Goal: Task Accomplishment & Management: Manage account settings

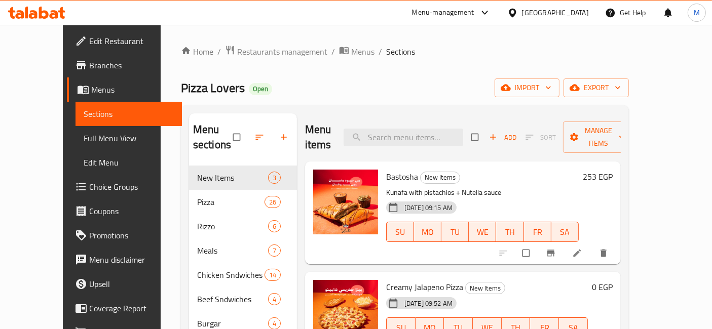
click at [73, 197] on link "Choice Groups" at bounding box center [124, 187] width 115 height 24
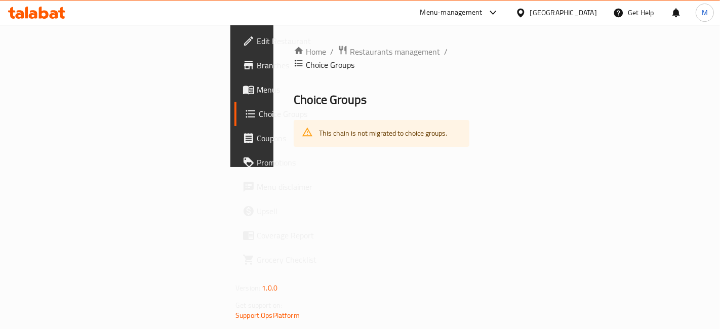
click at [470, 92] on h2 "Choice Groups" at bounding box center [382, 100] width 176 height 16
click at [245, 116] on icon at bounding box center [251, 114] width 12 height 12
click at [490, 167] on div "Home / Restaurants management / Choice Groups Choice Groups This chain is not m…" at bounding box center [382, 96] width 216 height 142
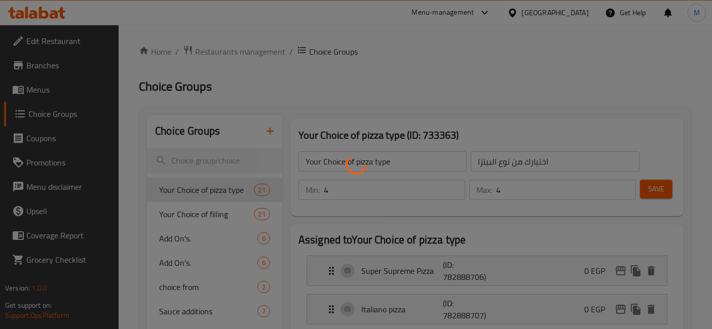
scroll to position [112, 0]
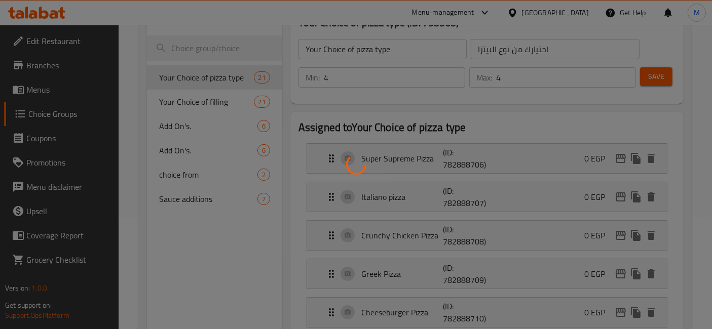
click at [182, 120] on div at bounding box center [356, 164] width 712 height 329
click at [191, 135] on div at bounding box center [356, 164] width 712 height 329
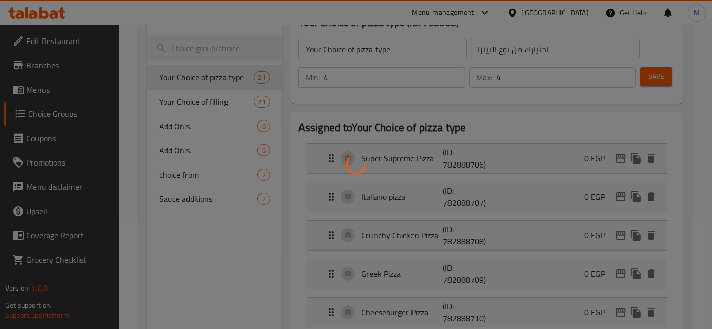
click at [189, 125] on div at bounding box center [356, 164] width 712 height 329
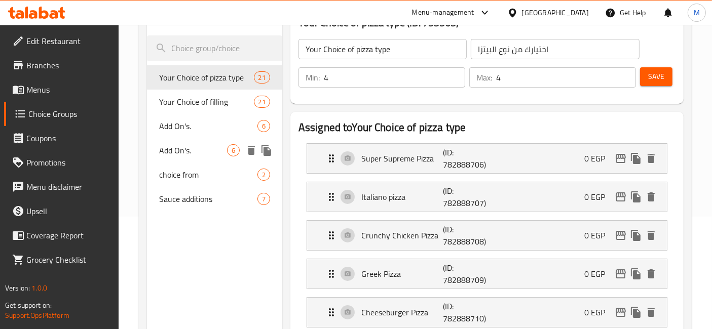
click at [203, 127] on span "Add On's." at bounding box center [208, 126] width 98 height 12
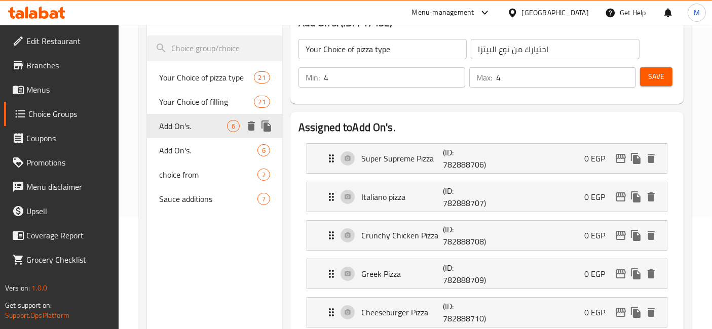
type input "Add On's."
type input "اضافات"
type input "0"
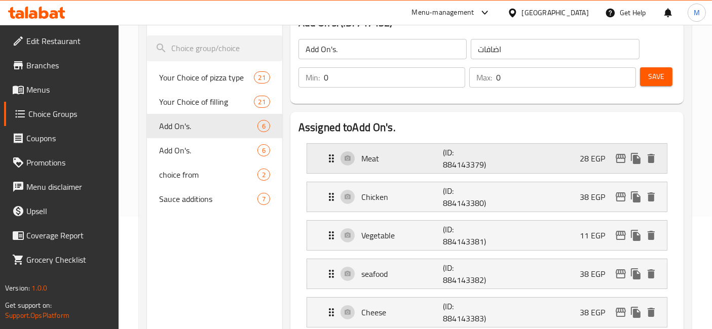
click at [590, 168] on div "Meat (ID: 884143379) 28 EGP" at bounding box center [489, 158] width 329 height 29
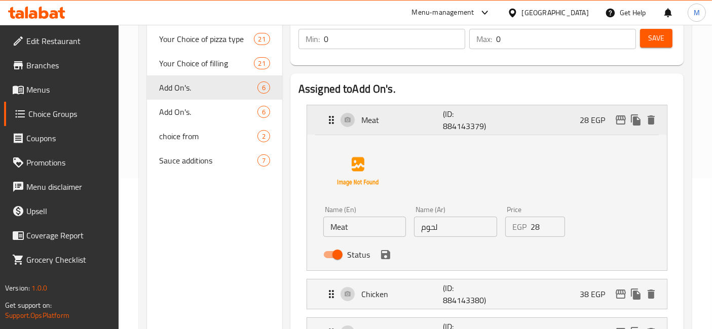
scroll to position [169, 0]
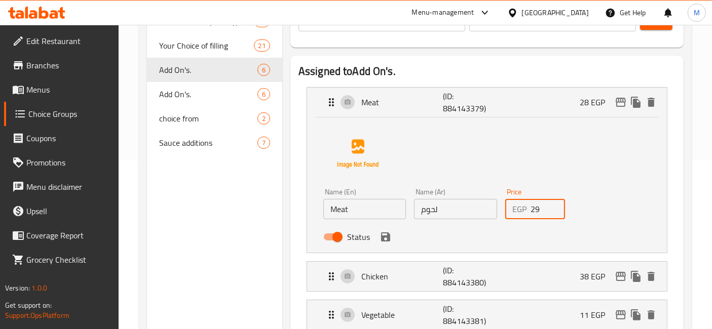
click at [554, 202] on input "29" at bounding box center [547, 209] width 35 height 20
click at [554, 202] on input "30" at bounding box center [547, 209] width 35 height 20
click at [555, 205] on input "31" at bounding box center [547, 209] width 35 height 20
click at [555, 205] on input "32" at bounding box center [547, 209] width 35 height 20
type input "33"
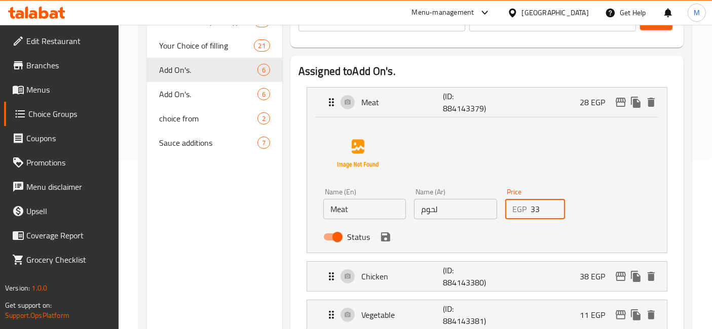
click at [555, 205] on input "33" at bounding box center [547, 209] width 35 height 20
click at [385, 237] on icon "save" at bounding box center [385, 236] width 9 height 9
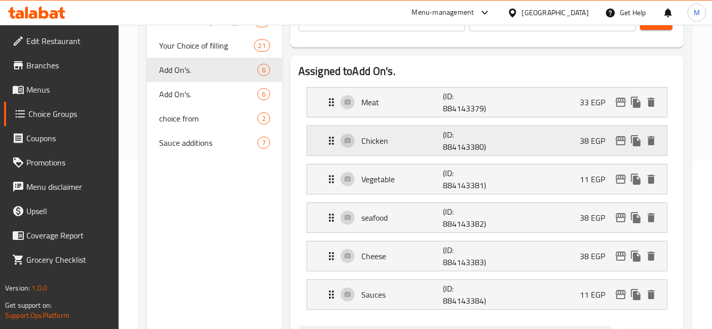
click at [579, 134] on div "Chicken (ID: 884143380) 38 EGP" at bounding box center [489, 140] width 329 height 29
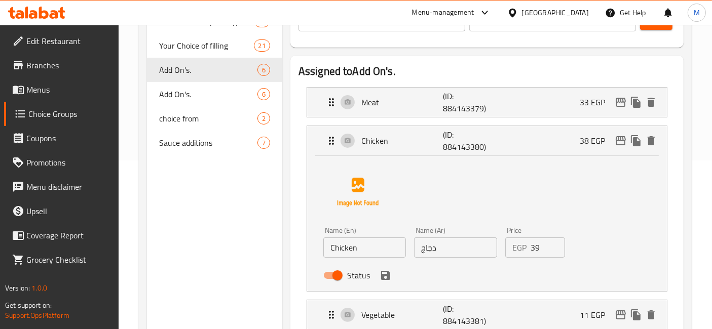
click at [553, 245] on input "39" at bounding box center [547, 248] width 35 height 20
type input "40"
click at [553, 245] on input "40" at bounding box center [547, 248] width 35 height 20
drag, startPoint x: 389, startPoint y: 273, endPoint x: 426, endPoint y: 213, distance: 70.1
click at [389, 273] on icon "save" at bounding box center [385, 275] width 12 height 12
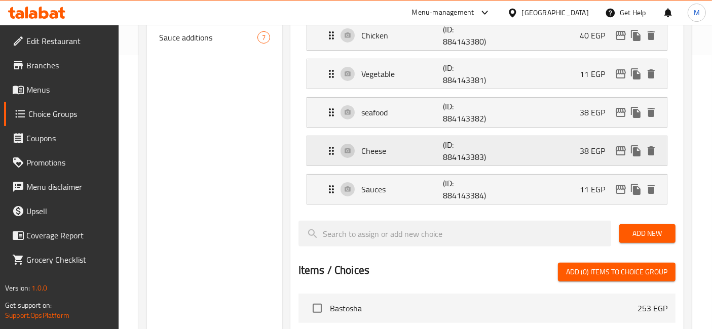
scroll to position [281, 0]
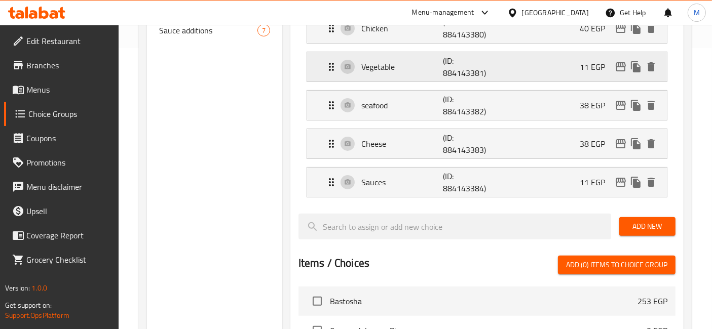
click at [573, 70] on div "Vegetable (ID: 884143381) 11 EGP" at bounding box center [489, 66] width 329 height 29
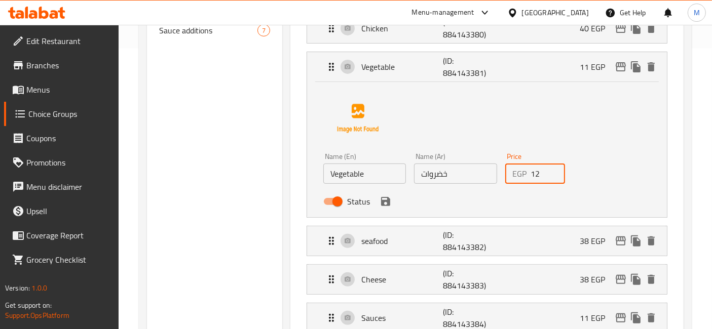
click at [555, 166] on input "12" at bounding box center [547, 174] width 35 height 20
type input "13"
click at [555, 166] on input "13" at bounding box center [547, 174] width 35 height 20
click at [382, 203] on icon "save" at bounding box center [385, 201] width 9 height 9
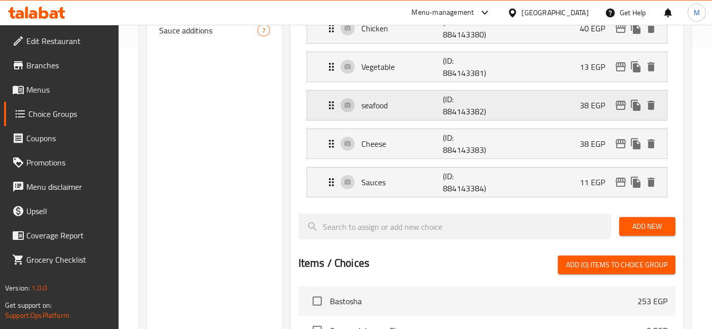
click at [561, 101] on div "seafood (ID: 884143382) 38 EGP" at bounding box center [489, 105] width 329 height 29
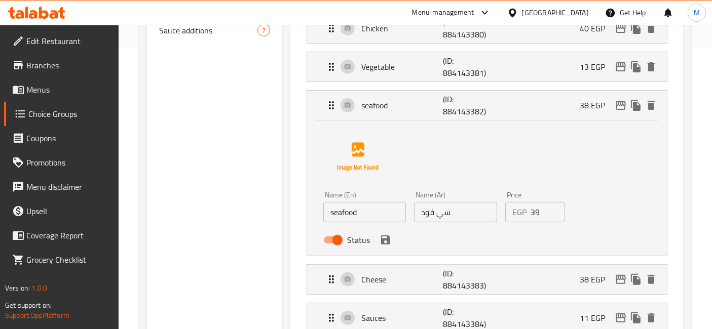
click at [553, 203] on input "39" at bounding box center [547, 212] width 35 height 20
type input "40"
click at [553, 203] on input "40" at bounding box center [547, 212] width 35 height 20
click at [389, 241] on icon "save" at bounding box center [385, 240] width 9 height 9
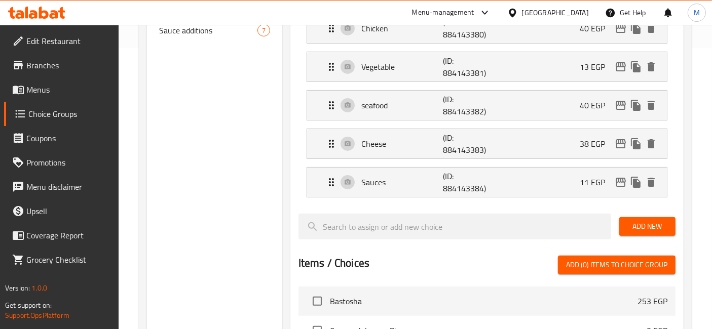
scroll to position [337, 0]
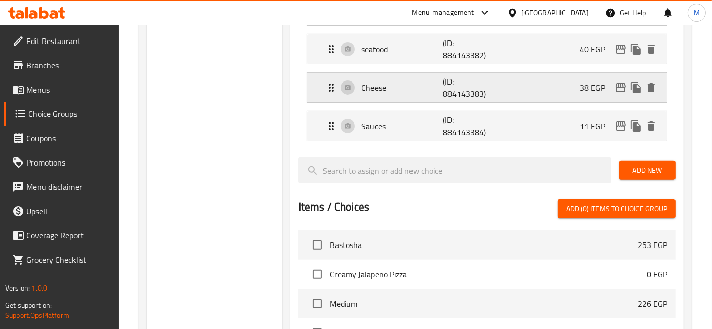
drag, startPoint x: 566, startPoint y: 97, endPoint x: 573, endPoint y: 99, distance: 7.4
click at [567, 97] on div "Cheese (ID: 884143383) 38 EGP" at bounding box center [489, 87] width 329 height 29
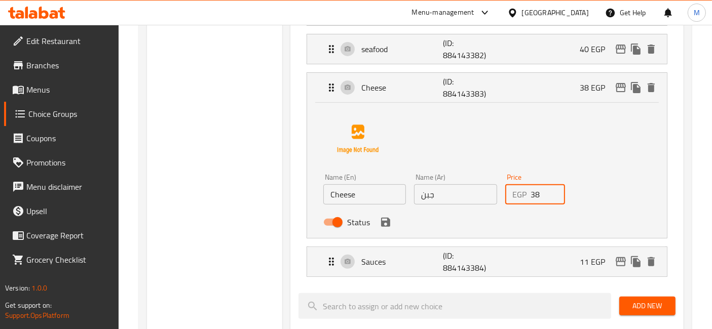
click at [555, 184] on input "38" at bounding box center [547, 194] width 35 height 20
click at [553, 188] on input "39" at bounding box center [547, 194] width 35 height 20
type input "40"
click at [553, 188] on input "40" at bounding box center [547, 194] width 35 height 20
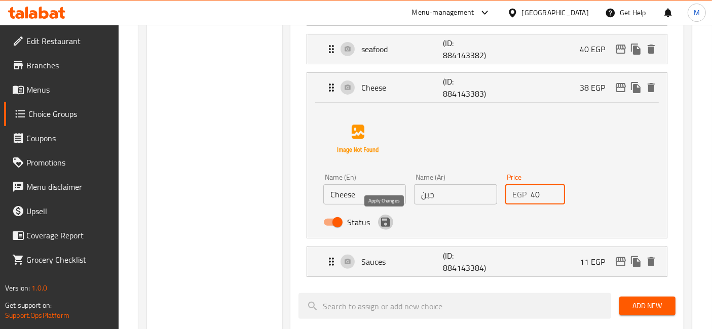
click at [385, 222] on icon "save" at bounding box center [385, 222] width 12 height 12
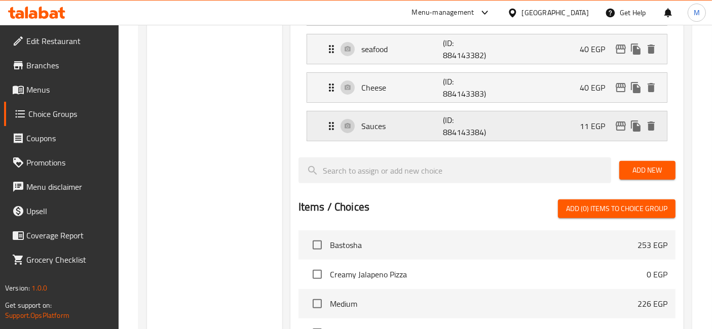
click at [507, 120] on div "Sauces (ID: 884143384) 11 EGP" at bounding box center [489, 125] width 329 height 29
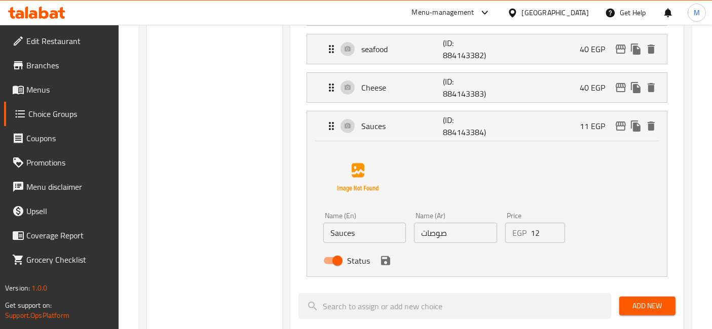
click at [554, 227] on input "12" at bounding box center [547, 233] width 35 height 20
type input "13"
click at [554, 227] on input "13" at bounding box center [547, 233] width 35 height 20
click at [382, 258] on icon "save" at bounding box center [385, 260] width 9 height 9
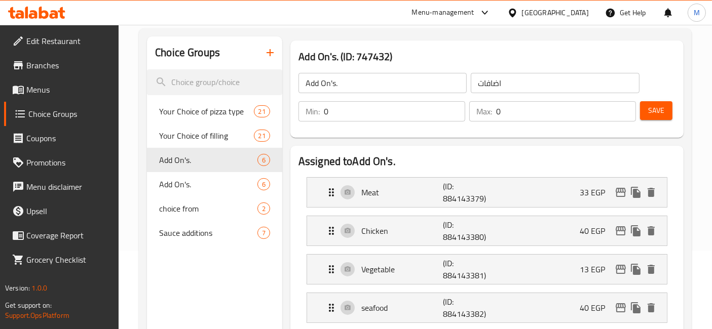
scroll to position [0, 0]
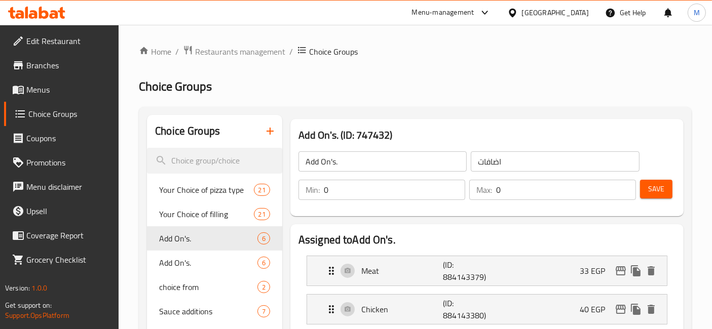
click at [654, 199] on div "Save" at bounding box center [653, 190] width 31 height 24
click at [657, 190] on span "Save" at bounding box center [656, 189] width 16 height 13
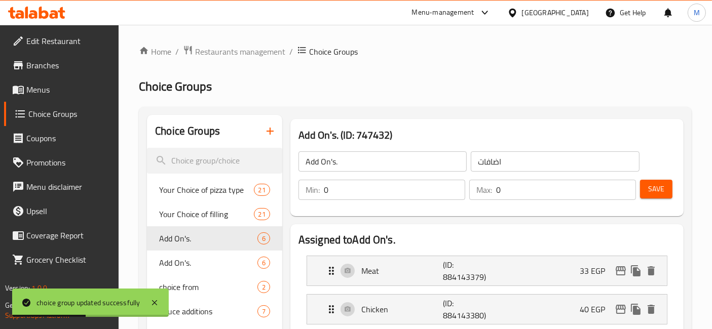
click at [650, 191] on span "Save" at bounding box center [656, 189] width 16 height 13
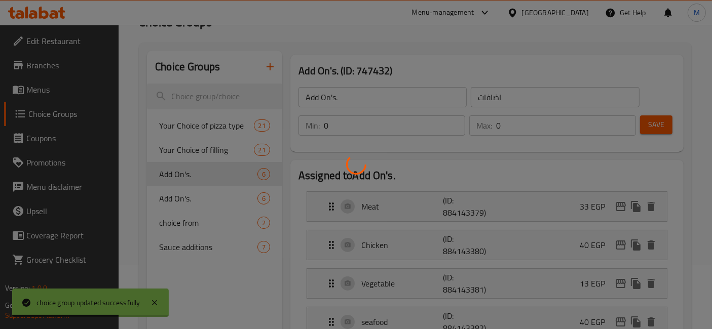
scroll to position [112, 0]
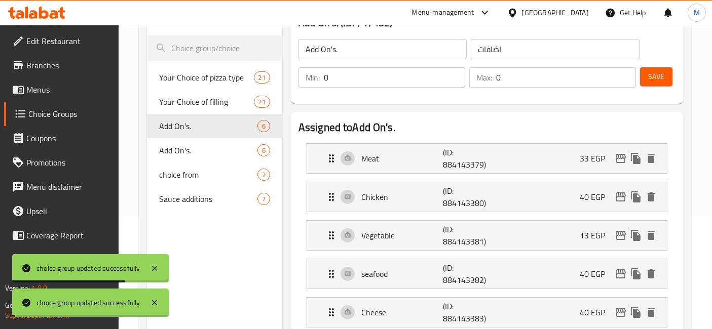
click at [188, 153] on div at bounding box center [356, 164] width 712 height 329
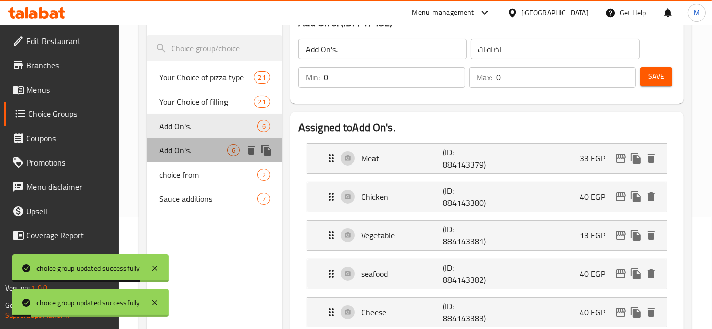
click at [188, 153] on span "Add On's." at bounding box center [193, 150] width 68 height 12
type input "Add On's."
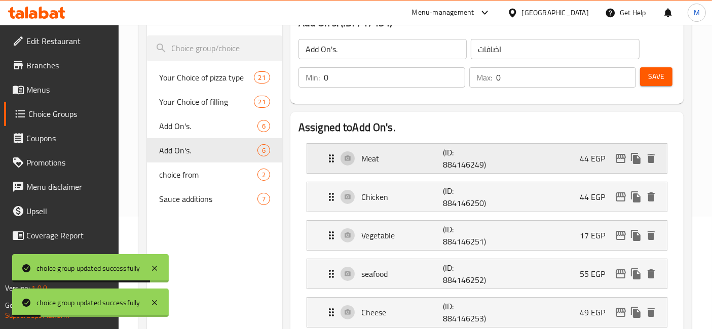
click at [496, 165] on p "(ID: 884146249)" at bounding box center [470, 158] width 55 height 24
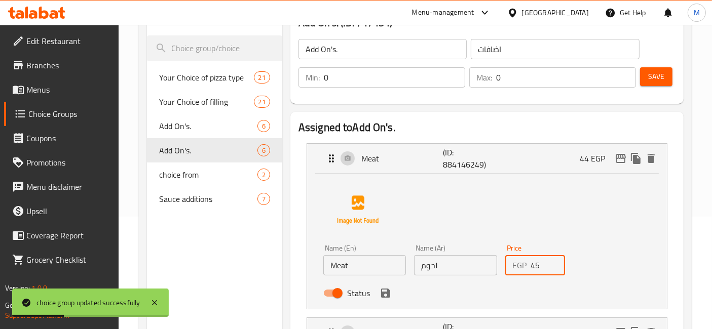
click at [555, 263] on input "45" at bounding box center [547, 265] width 35 height 20
click at [555, 263] on input "46" at bounding box center [547, 265] width 35 height 20
click at [556, 263] on input "47" at bounding box center [547, 265] width 35 height 20
type input "48"
click at [551, 262] on input "48" at bounding box center [547, 265] width 35 height 20
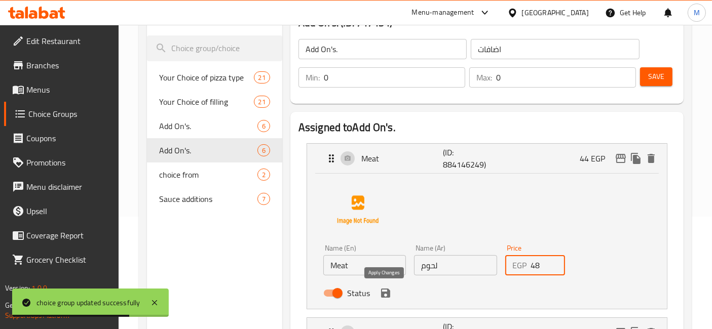
drag, startPoint x: 387, startPoint y: 295, endPoint x: 420, endPoint y: 251, distance: 54.6
click at [386, 295] on icon "save" at bounding box center [385, 293] width 9 height 9
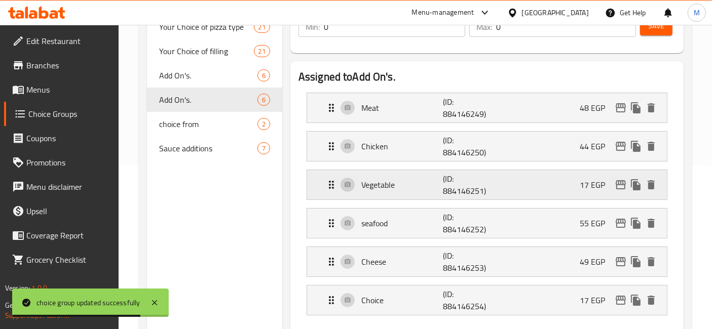
scroll to position [225, 0]
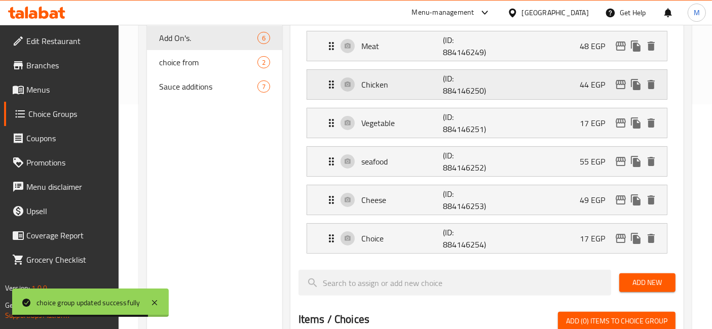
click at [551, 89] on div "Chicken (ID: 884146250) 44 EGP" at bounding box center [489, 84] width 329 height 29
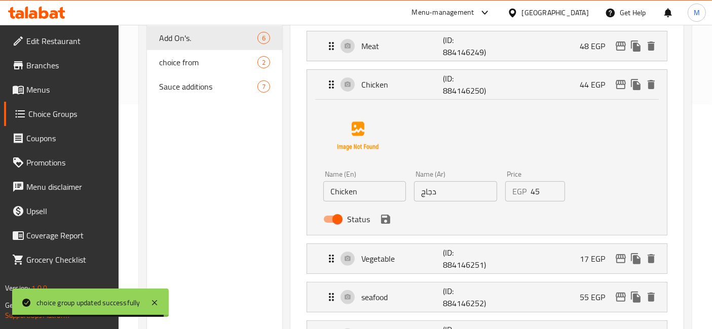
click at [554, 189] on input "45" at bounding box center [547, 191] width 35 height 20
click at [554, 189] on input "46" at bounding box center [547, 191] width 35 height 20
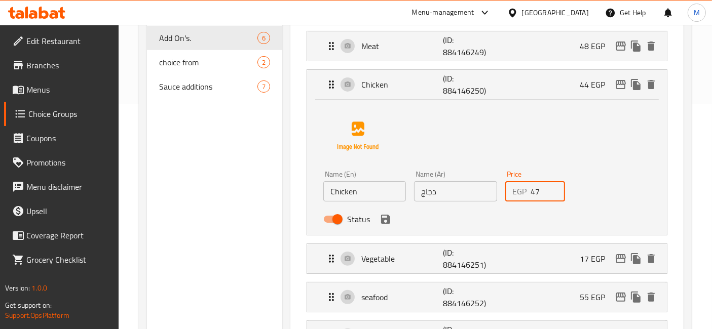
click at [554, 189] on input "47" at bounding box center [547, 191] width 35 height 20
type input "48"
click at [554, 189] on input "48" at bounding box center [547, 191] width 35 height 20
click at [385, 219] on icon "save" at bounding box center [385, 219] width 12 height 12
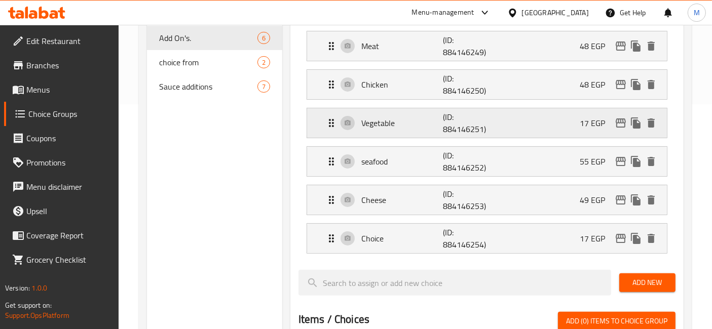
click at [587, 127] on p "17 EGP" at bounding box center [595, 123] width 33 height 12
click at [603, 127] on p "17 EGP" at bounding box center [595, 123] width 33 height 12
click at [473, 127] on p "(ID: 884146251)" at bounding box center [470, 123] width 55 height 24
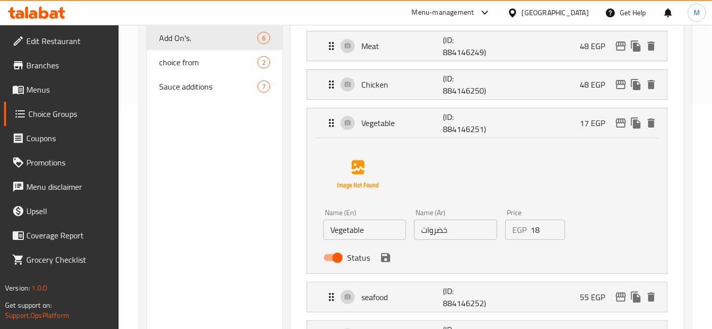
click at [557, 225] on input "18" at bounding box center [547, 230] width 35 height 20
click at [557, 225] on input "19" at bounding box center [547, 230] width 35 height 20
drag, startPoint x: 557, startPoint y: 225, endPoint x: 450, endPoint y: 240, distance: 107.9
type input "20"
click at [556, 225] on input "20" at bounding box center [547, 230] width 35 height 20
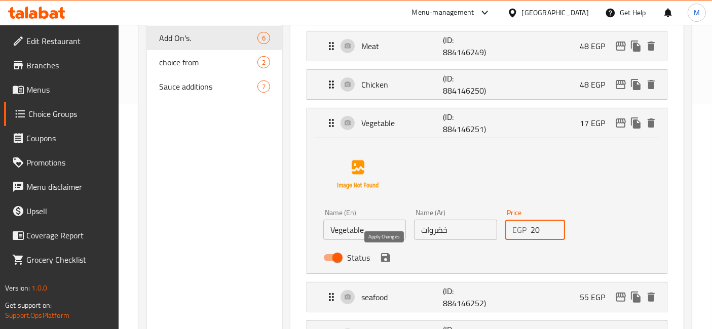
drag, startPoint x: 387, startPoint y: 252, endPoint x: 436, endPoint y: 215, distance: 61.0
click at [387, 253] on icon "save" at bounding box center [385, 258] width 12 height 12
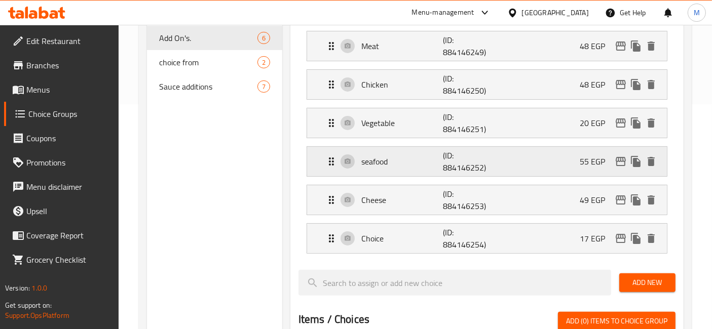
click at [526, 165] on div "seafood (ID: 884146252) 55 EGP" at bounding box center [489, 161] width 329 height 29
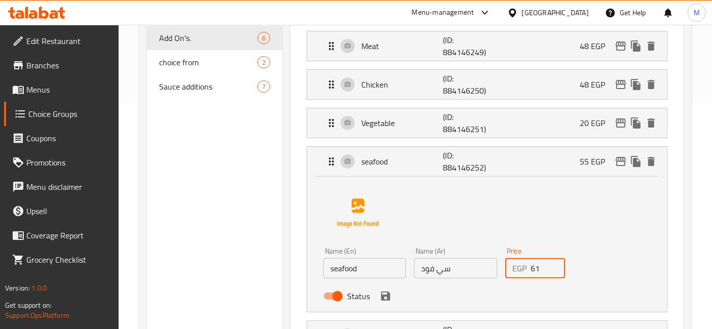
click at [553, 259] on input "61" at bounding box center [547, 268] width 35 height 20
drag, startPoint x: 554, startPoint y: 273, endPoint x: 496, endPoint y: 286, distance: 59.3
type input "60"
click at [554, 272] on input "60" at bounding box center [547, 268] width 35 height 20
drag, startPoint x: 387, startPoint y: 294, endPoint x: 392, endPoint y: 286, distance: 9.6
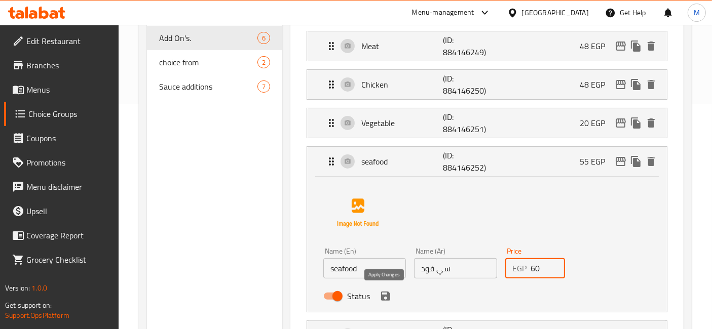
click at [387, 294] on icon "save" at bounding box center [385, 296] width 9 height 9
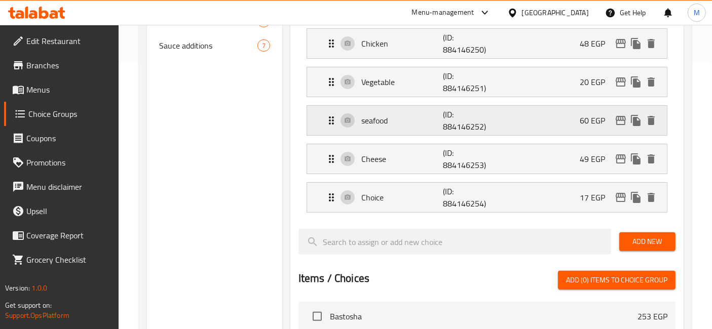
scroll to position [281, 0]
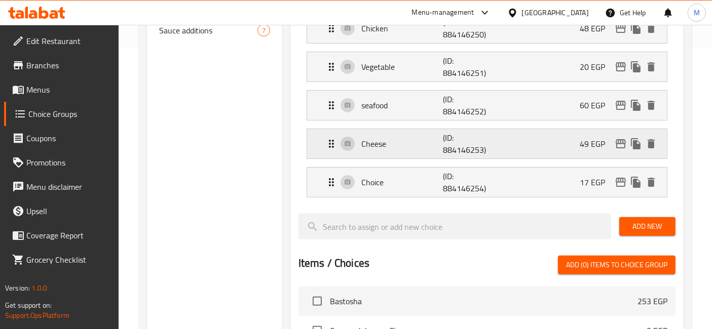
click at [573, 142] on div "Cheese (ID: 884146253) 49 EGP" at bounding box center [489, 143] width 329 height 29
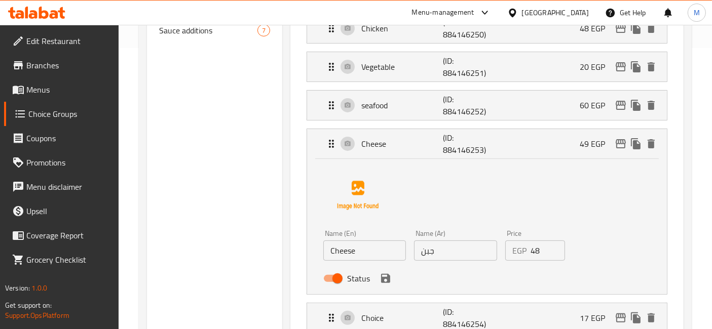
click at [557, 249] on input "48" at bounding box center [547, 251] width 35 height 20
click at [557, 249] on input "47" at bounding box center [547, 251] width 35 height 20
click at [557, 249] on input "46" at bounding box center [547, 251] width 35 height 20
click at [557, 249] on input "45" at bounding box center [547, 251] width 35 height 20
click at [551, 244] on input "45" at bounding box center [547, 251] width 35 height 20
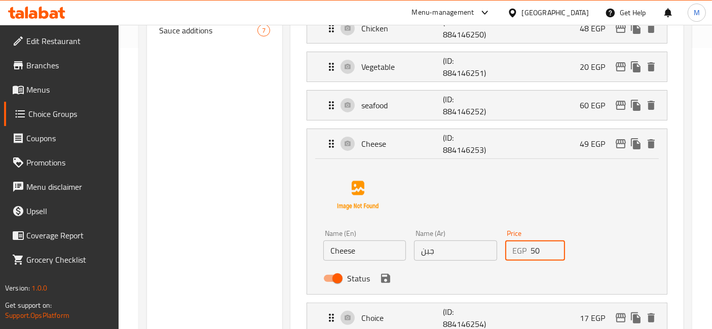
type input "50"
click at [554, 245] on input "50" at bounding box center [547, 251] width 35 height 20
click at [390, 279] on icon "save" at bounding box center [385, 279] width 12 height 12
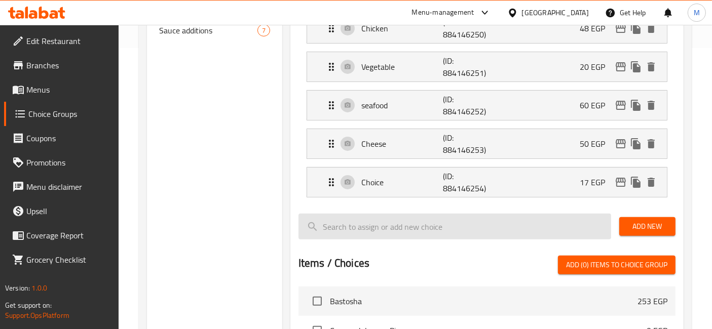
scroll to position [337, 0]
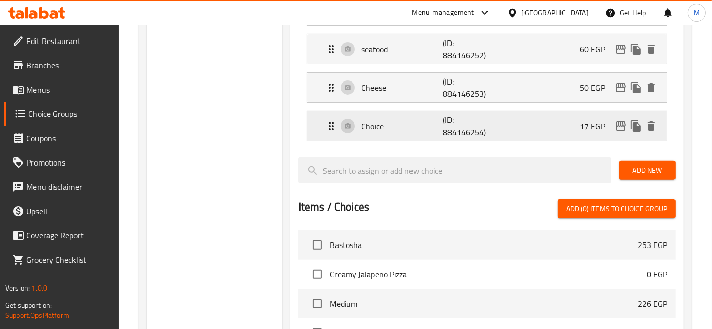
click at [543, 131] on div "Choice (ID: 884146254) 17 EGP" at bounding box center [489, 125] width 329 height 29
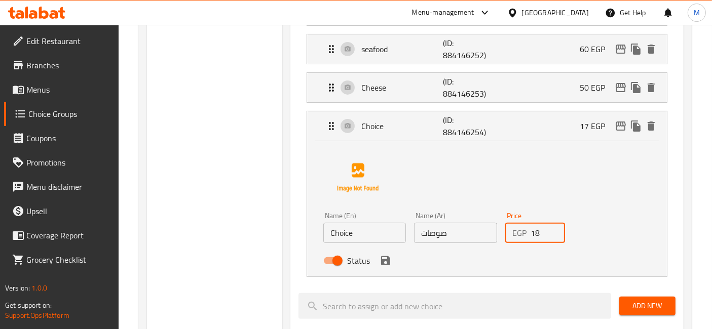
click at [551, 228] on input "18" at bounding box center [547, 233] width 35 height 20
click at [551, 228] on input "19" at bounding box center [547, 233] width 35 height 20
type input "20"
click at [551, 228] on input "20" at bounding box center [547, 233] width 35 height 20
drag, startPoint x: 384, startPoint y: 263, endPoint x: 394, endPoint y: 241, distance: 24.1
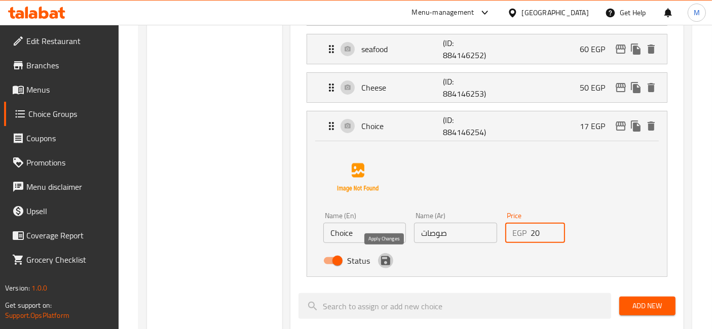
click at [384, 263] on icon "save" at bounding box center [385, 260] width 9 height 9
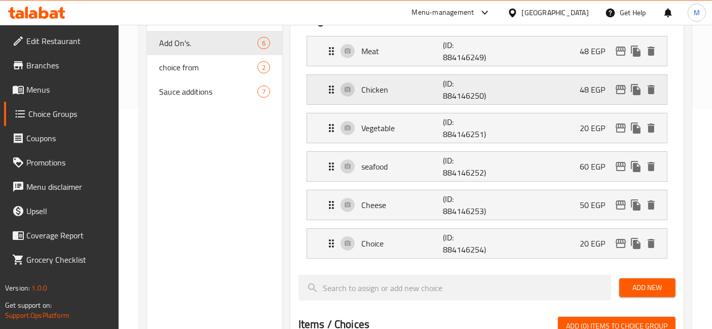
scroll to position [112, 0]
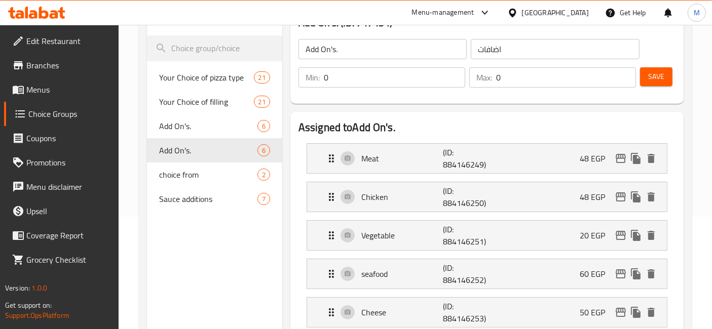
click at [657, 84] on button "Save" at bounding box center [656, 76] width 32 height 19
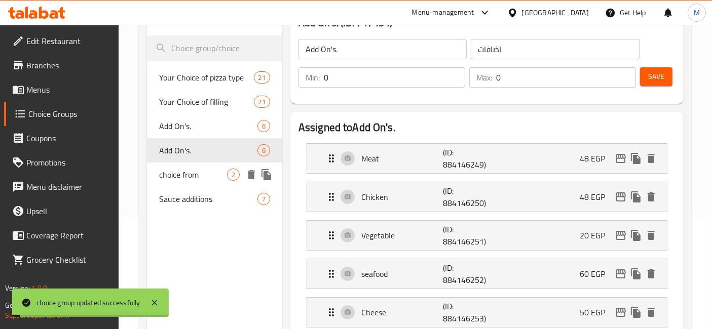
click at [194, 181] on span "choice from" at bounding box center [193, 175] width 68 height 12
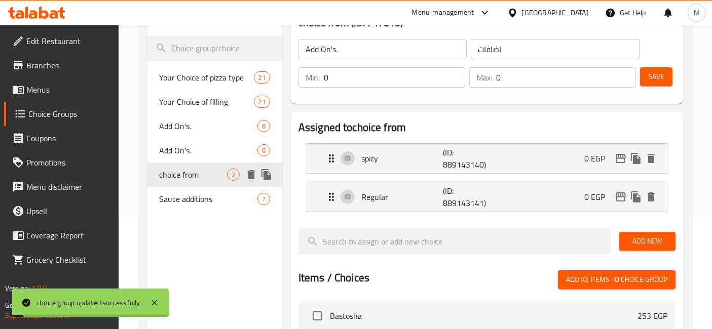
type input "choice from"
type input "اختيارك من"
type input "1"
click at [161, 201] on span "Sauce additions" at bounding box center [193, 199] width 68 height 12
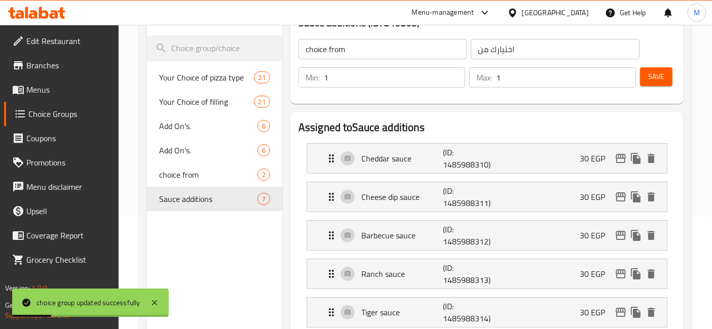
type input "Sauce additions"
type input "اضافات صوص"
type input "0"
click at [558, 148] on div "Cheddar sauce (ID: 1485988310) 30 EGP" at bounding box center [489, 158] width 329 height 29
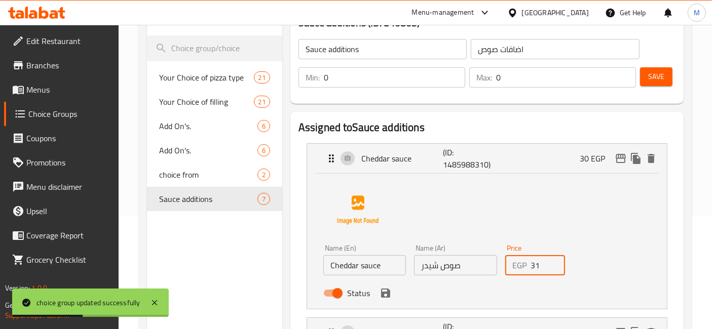
click at [557, 263] on input "31" at bounding box center [547, 265] width 35 height 20
click at [557, 263] on input "32" at bounding box center [547, 265] width 35 height 20
type input "33"
click at [557, 263] on input "33" at bounding box center [547, 265] width 35 height 20
click at [392, 293] on div "Status" at bounding box center [455, 293] width 273 height 27
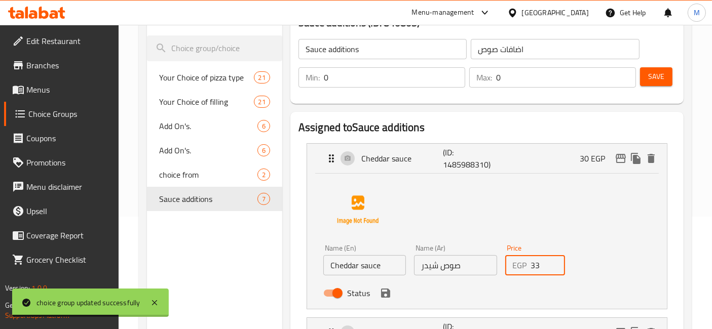
click at [387, 295] on icon "save" at bounding box center [385, 293] width 9 height 9
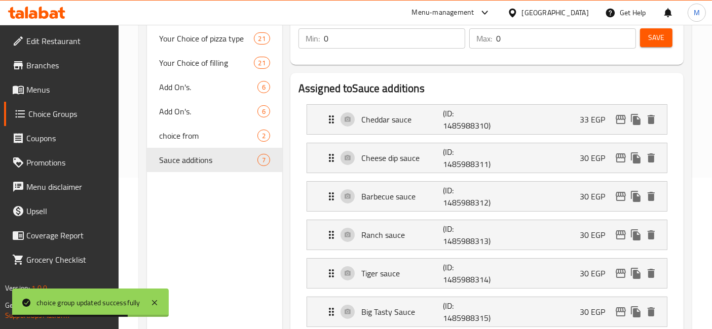
scroll to position [169, 0]
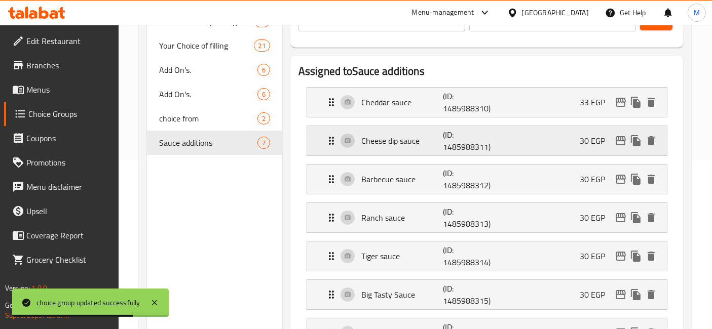
click at [589, 139] on p "30 EGP" at bounding box center [595, 141] width 33 height 12
click at [579, 150] on div "Cheese dip sauce (ID: 1485988311) 30 EGP" at bounding box center [489, 140] width 329 height 29
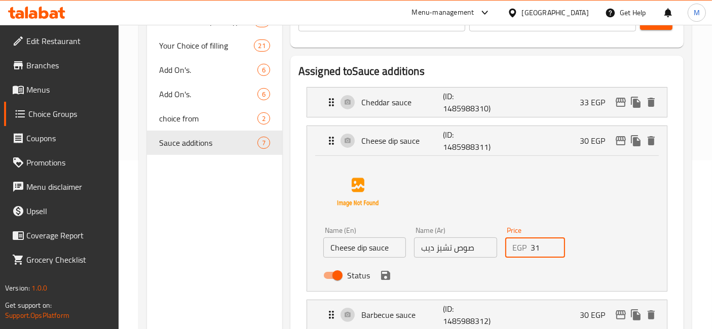
click at [554, 244] on input "31" at bounding box center [547, 248] width 35 height 20
click at [554, 244] on input "32" at bounding box center [547, 248] width 35 height 20
type input "33"
click at [554, 244] on input "33" at bounding box center [547, 248] width 35 height 20
drag, startPoint x: 393, startPoint y: 274, endPoint x: 387, endPoint y: 278, distance: 7.0
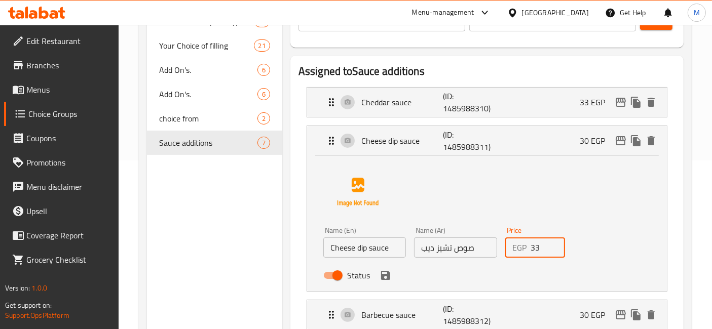
click at [387, 278] on nav "Cheddar sauce (ID: 1485988310) 33 EGP Name (En) Cheddar sauce Name (En) Name (A…" at bounding box center [486, 285] width 377 height 413
click at [387, 278] on icon "save" at bounding box center [385, 274] width 9 height 9
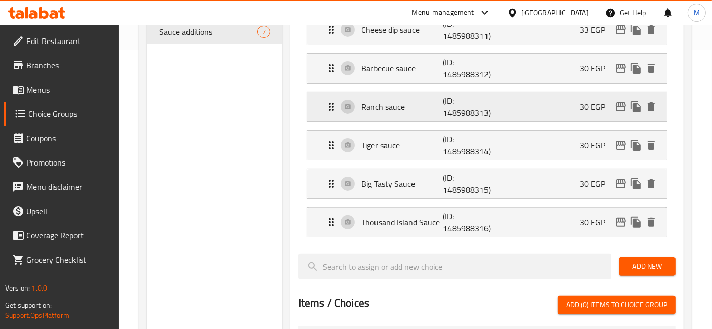
scroll to position [282, 0]
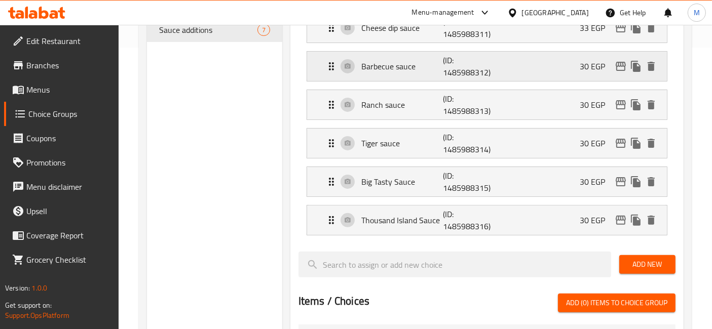
click at [540, 62] on div "Barbecue sauce (ID: 1485988312) 30 EGP" at bounding box center [489, 66] width 329 height 29
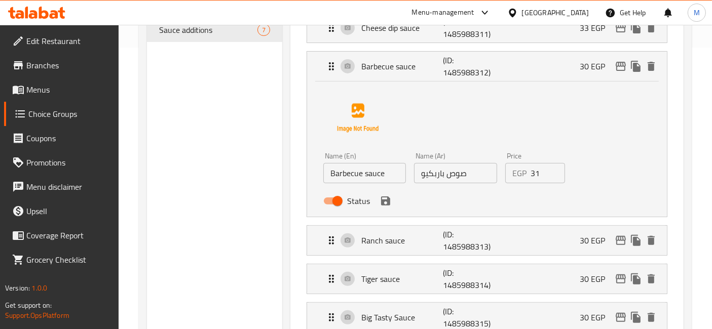
click at [554, 169] on input "31" at bounding box center [547, 173] width 35 height 20
click at [554, 169] on input "32" at bounding box center [547, 173] width 35 height 20
type input "33"
click at [554, 169] on input "33" at bounding box center [547, 173] width 35 height 20
click at [387, 202] on icon "save" at bounding box center [385, 201] width 9 height 9
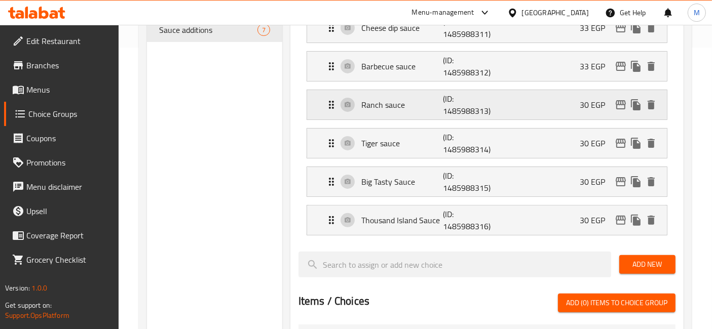
click at [585, 106] on p "30 EGP" at bounding box center [595, 105] width 33 height 12
click at [518, 104] on div "Ranch sauce (ID: 1485988313) 30 EGP" at bounding box center [489, 104] width 329 height 29
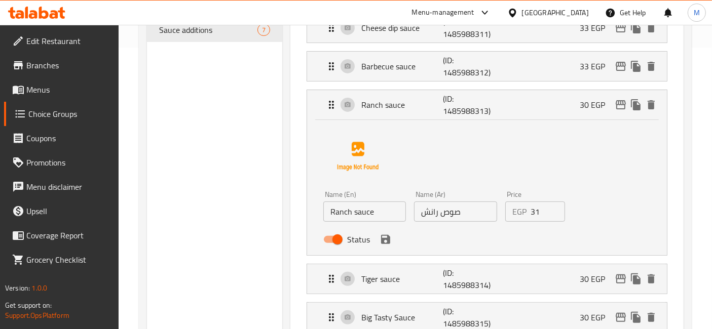
click at [554, 205] on input "31" at bounding box center [547, 212] width 35 height 20
click at [554, 205] on input "32" at bounding box center [547, 212] width 35 height 20
type input "33"
click at [554, 205] on input "33" at bounding box center [547, 212] width 35 height 20
click at [387, 238] on icon "save" at bounding box center [385, 239] width 9 height 9
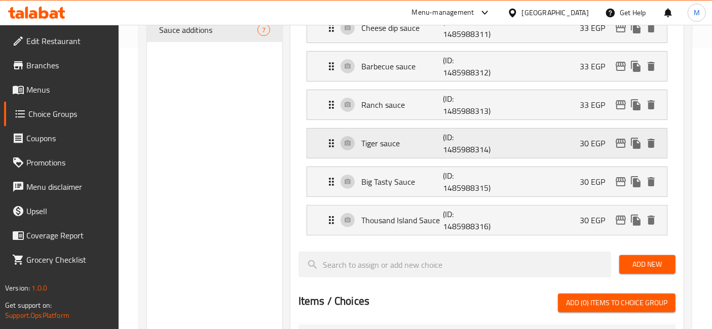
click at [575, 135] on div "Tiger sauce (ID: 1485988314) 30 EGP" at bounding box center [489, 143] width 329 height 29
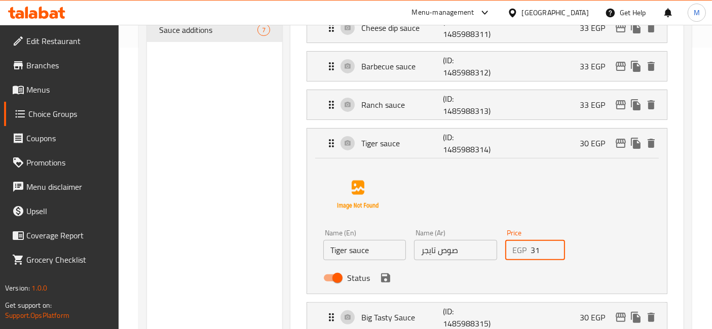
click at [550, 245] on input "31" at bounding box center [547, 250] width 35 height 20
click at [550, 245] on input "32" at bounding box center [547, 250] width 35 height 20
type input "33"
click at [550, 245] on input "33" at bounding box center [547, 250] width 35 height 20
click at [384, 277] on icon "save" at bounding box center [385, 278] width 9 height 9
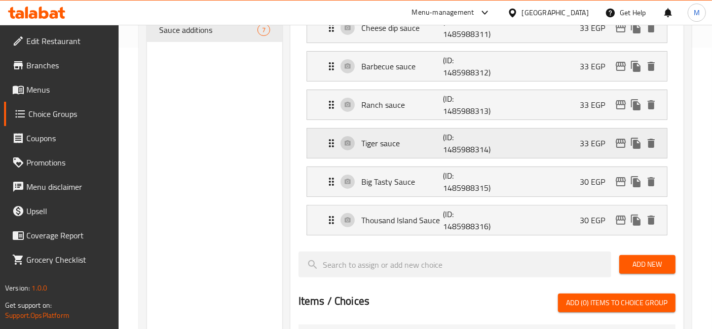
scroll to position [394, 0]
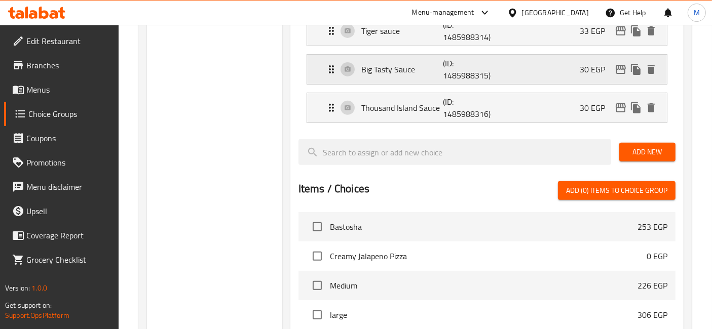
click at [537, 80] on div "Big Tasty Sauce (ID: 1485988315) 30 EGP" at bounding box center [489, 69] width 329 height 29
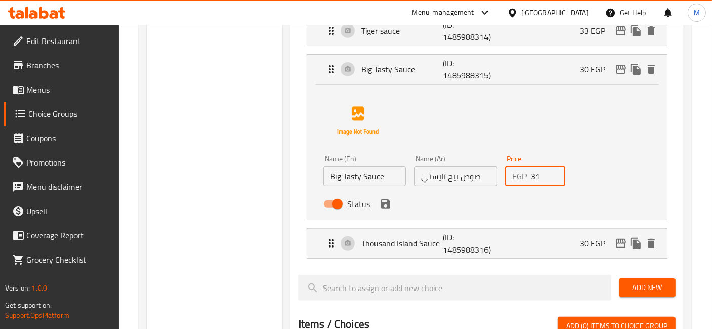
click at [551, 171] on input "31" at bounding box center [547, 176] width 35 height 20
click at [551, 171] on input "32" at bounding box center [547, 176] width 35 height 20
type input "33"
click at [551, 171] on input "33" at bounding box center [547, 176] width 35 height 20
click at [385, 200] on icon "save" at bounding box center [385, 204] width 12 height 12
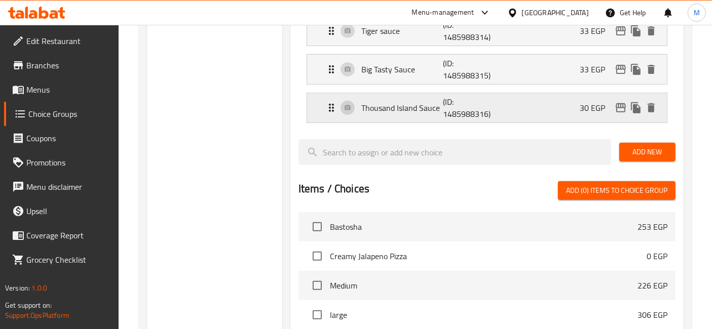
click at [398, 105] on p "Thousand Island Sauce" at bounding box center [402, 108] width 82 height 12
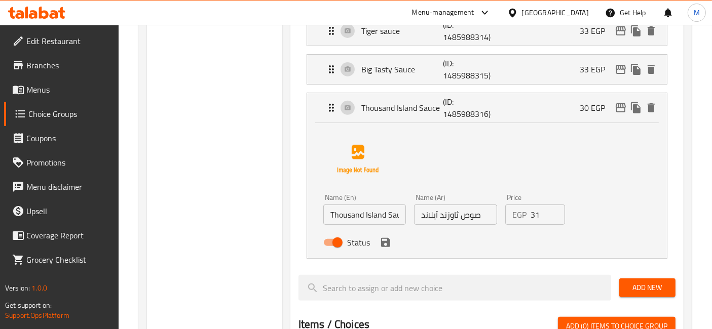
click at [554, 211] on input "31" at bounding box center [547, 215] width 35 height 20
click at [554, 211] on input "32" at bounding box center [547, 215] width 35 height 20
type input "33"
click at [554, 211] on input "33" at bounding box center [547, 215] width 35 height 20
click at [383, 242] on icon "save" at bounding box center [385, 243] width 12 height 12
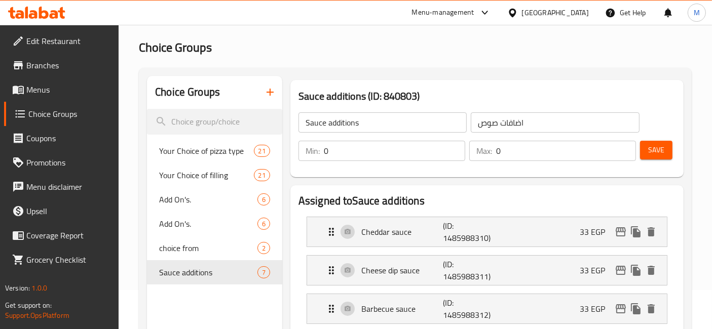
scroll to position [0, 0]
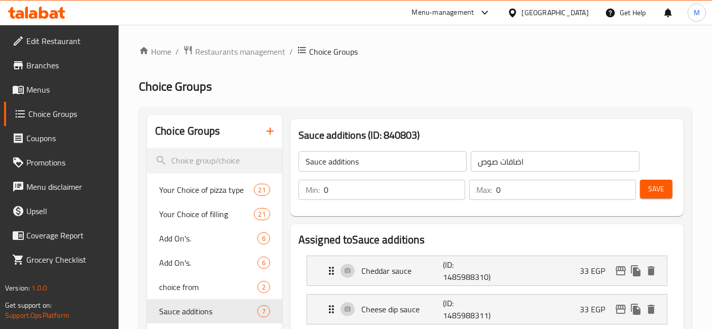
click at [655, 183] on span "Save" at bounding box center [656, 189] width 16 height 13
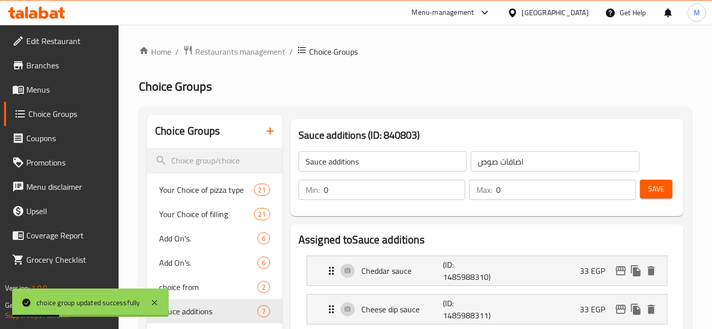
click at [27, 17] on icon at bounding box center [26, 13] width 3 height 12
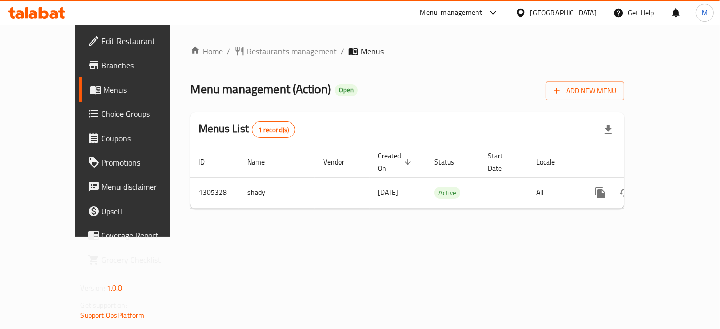
click at [102, 69] on span "Branches" at bounding box center [145, 65] width 86 height 12
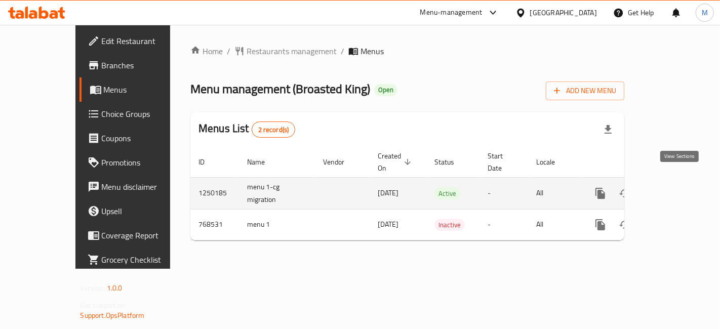
click at [680, 187] on icon "enhanced table" at bounding box center [674, 193] width 12 height 12
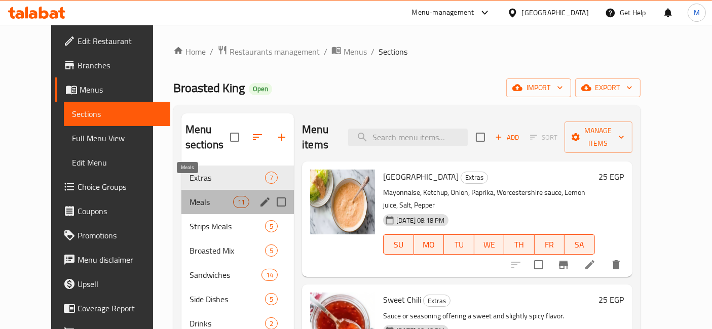
click at [189, 196] on span "Meals" at bounding box center [211, 202] width 44 height 12
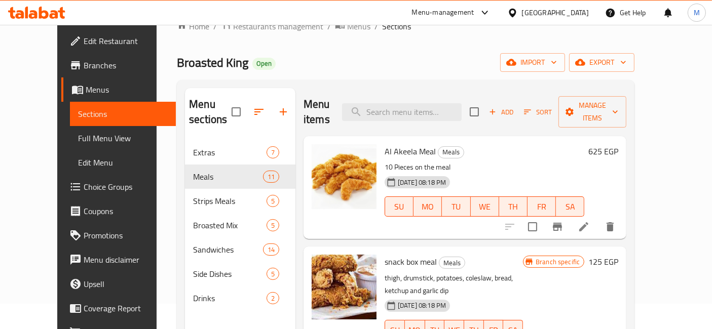
scroll to position [30, 0]
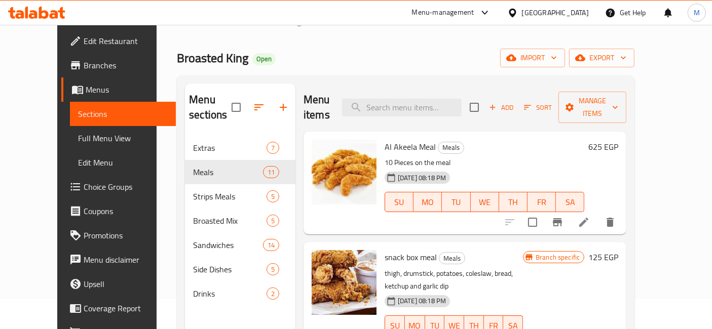
click at [276, 95] on div at bounding box center [263, 107] width 64 height 24
click at [277, 101] on icon "button" at bounding box center [283, 107] width 12 height 12
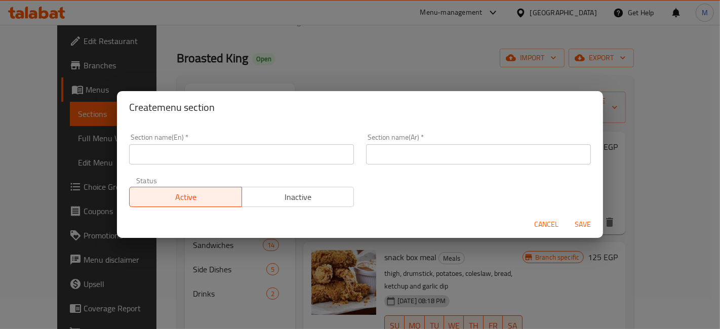
click at [216, 160] on input "text" at bounding box center [241, 154] width 225 height 20
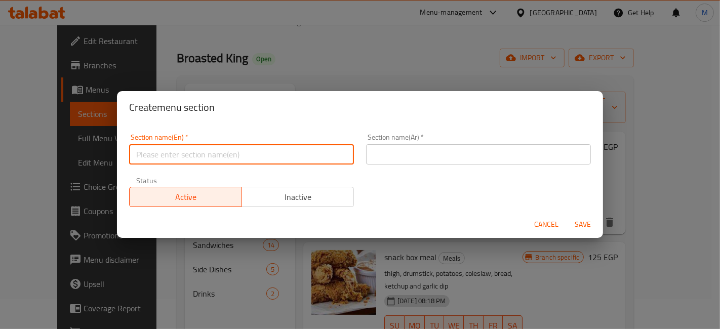
type input "International Potato Day"
click at [381, 160] on input "text" at bounding box center [478, 154] width 225 height 20
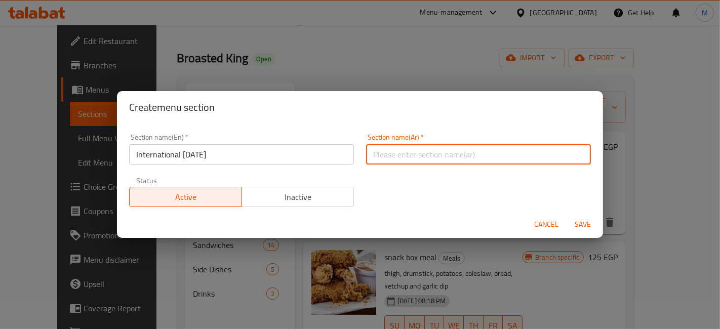
type input "اليوم العالمي للبطاطس"
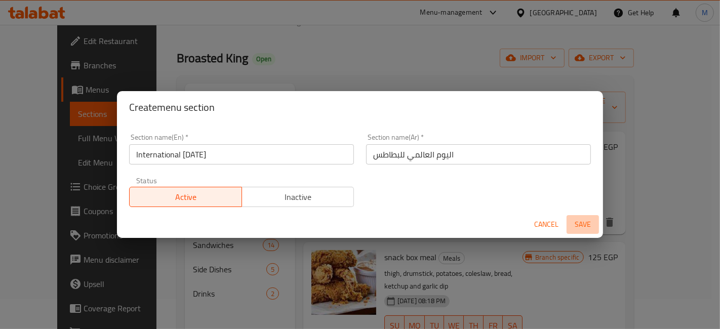
click at [586, 220] on span "Save" at bounding box center [583, 224] width 24 height 13
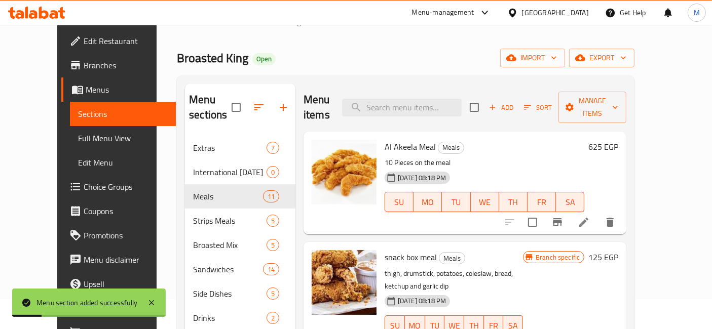
click at [253, 101] on icon "button" at bounding box center [259, 107] width 12 height 12
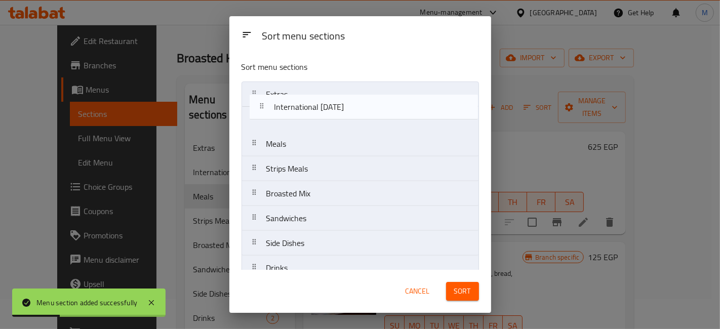
drag, startPoint x: 285, startPoint y: 116, endPoint x: 298, endPoint y: 96, distance: 23.7
click at [298, 96] on nav "Extras International Potato Day Meals Strips Meals Broasted Mix Sandwiches Side…" at bounding box center [361, 182] width 238 height 200
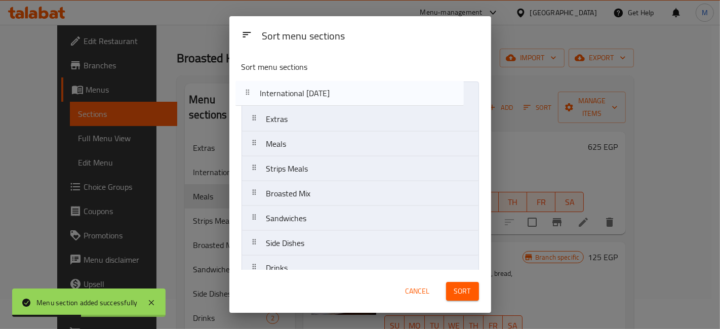
drag, startPoint x: 381, startPoint y: 128, endPoint x: 374, endPoint y: 98, distance: 30.2
click at [374, 98] on nav "Extras International Potato Day Meals Strips Meals Broasted Mix Sandwiches Side…" at bounding box center [361, 182] width 238 height 200
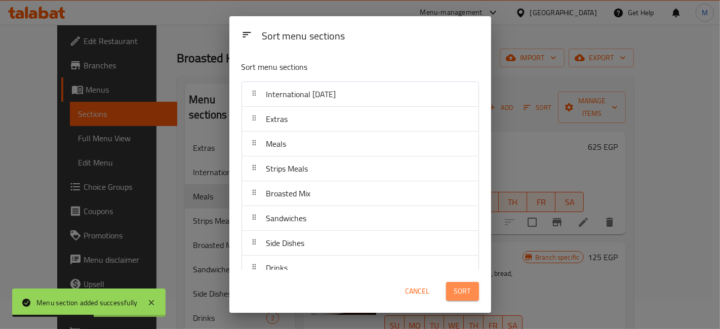
click at [467, 294] on span "Sort" at bounding box center [462, 291] width 17 height 13
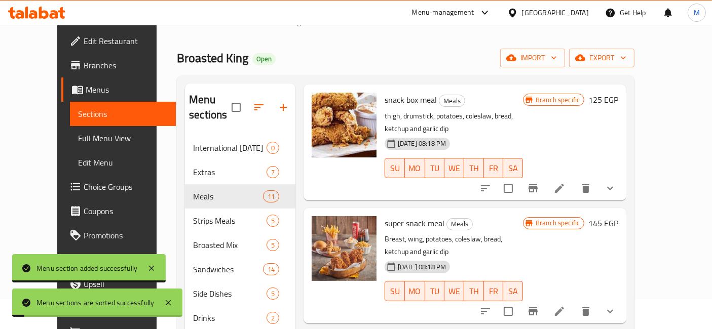
scroll to position [169, 0]
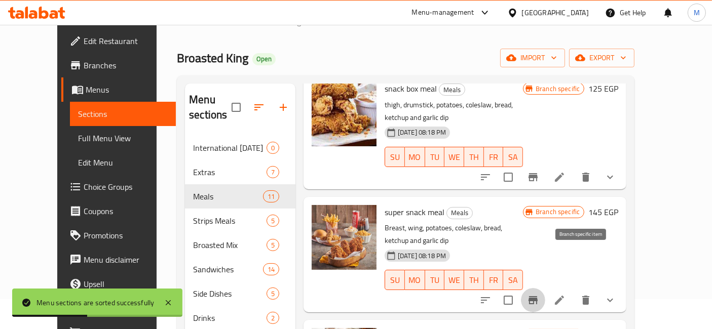
click at [537, 296] on icon "Branch-specific-item" at bounding box center [532, 300] width 9 height 8
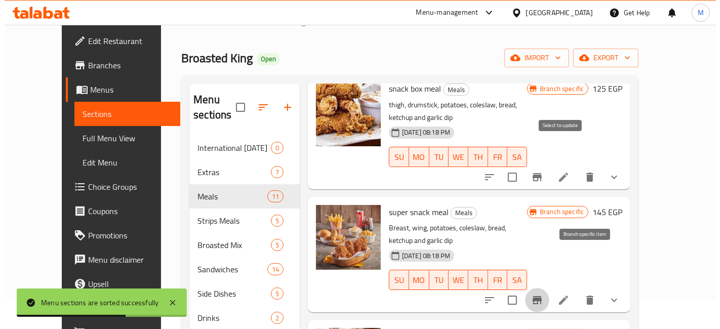
scroll to position [0, 0]
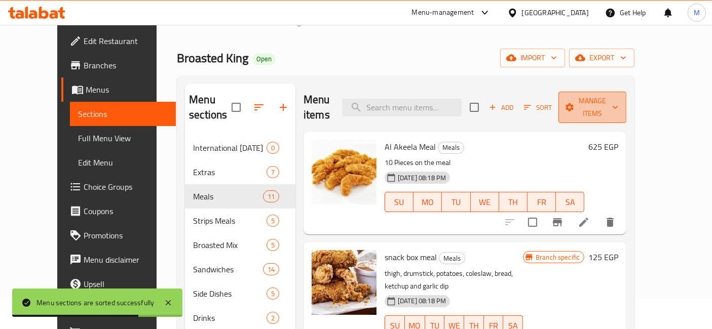
click at [574, 104] on icon "button" at bounding box center [569, 107] width 10 height 10
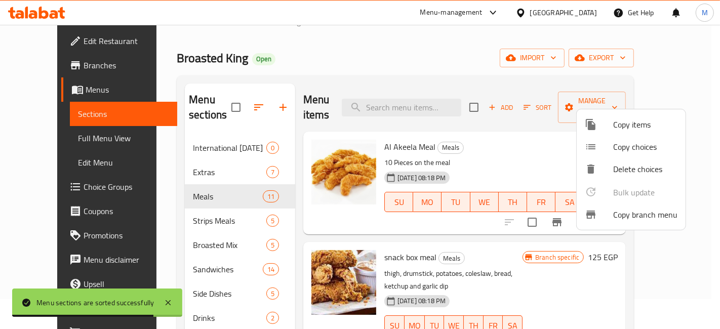
click at [612, 132] on li "Copy items" at bounding box center [631, 124] width 109 height 22
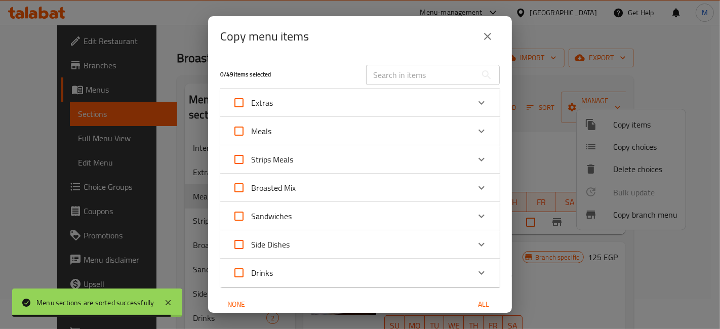
click at [308, 135] on div "Meals" at bounding box center [350, 131] width 237 height 24
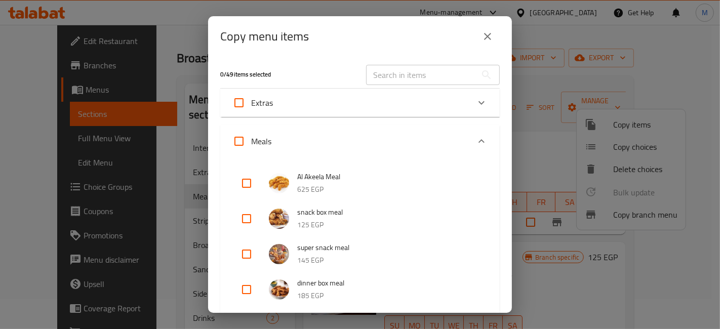
scroll to position [56, 0]
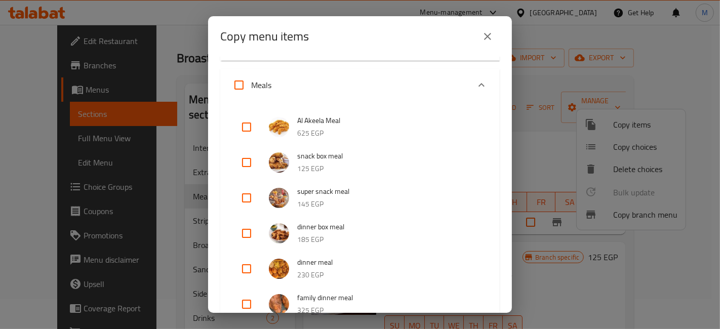
click at [245, 200] on input "checkbox" at bounding box center [247, 198] width 24 height 24
checkbox input "true"
click at [251, 233] on input "checkbox" at bounding box center [247, 233] width 24 height 24
checkbox input "true"
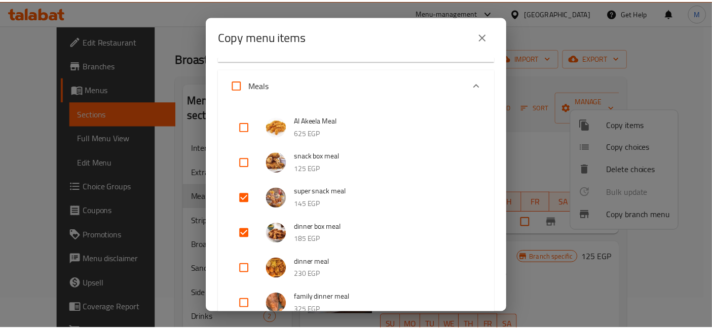
scroll to position [554, 0]
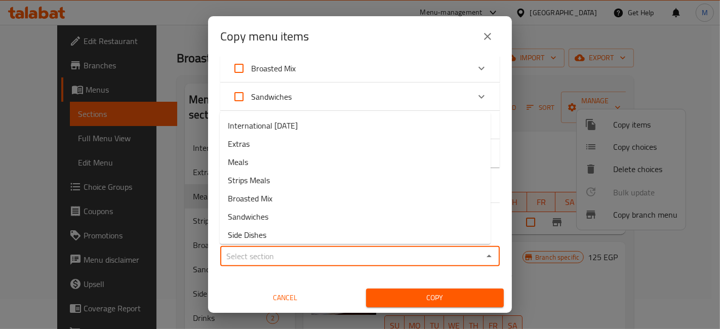
click at [396, 255] on input "Sections   *" at bounding box center [351, 256] width 257 height 14
click at [314, 129] on li "International Potato Day" at bounding box center [355, 125] width 271 height 18
type input "International Potato Day"
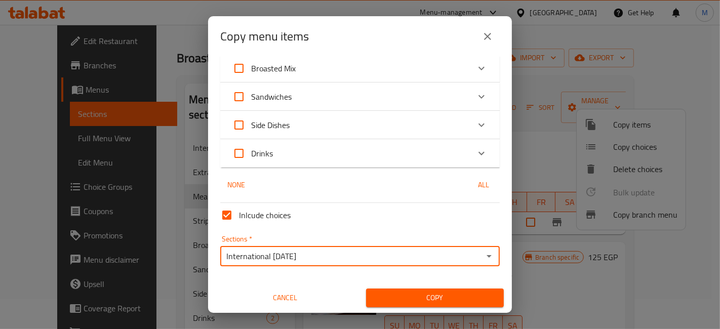
click at [386, 294] on span "Copy" at bounding box center [435, 298] width 122 height 13
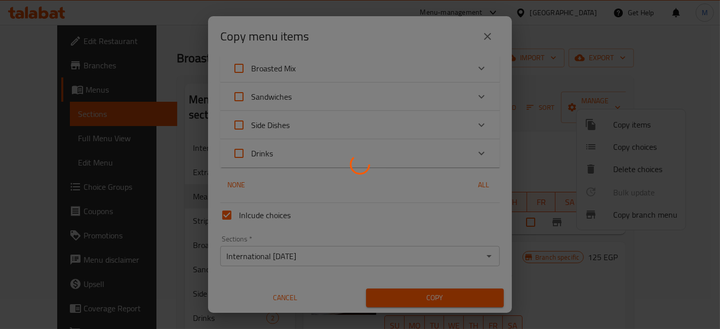
click at [532, 147] on div at bounding box center [360, 164] width 720 height 329
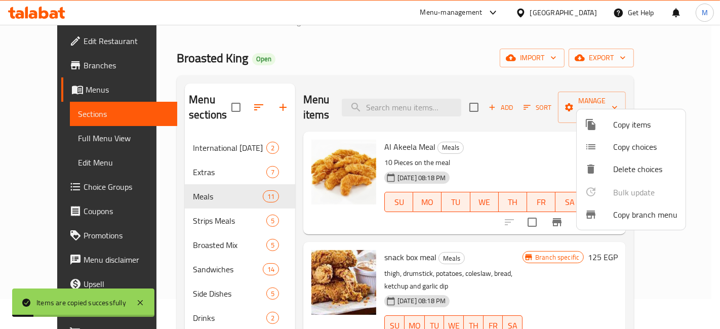
click at [473, 135] on div at bounding box center [360, 164] width 720 height 329
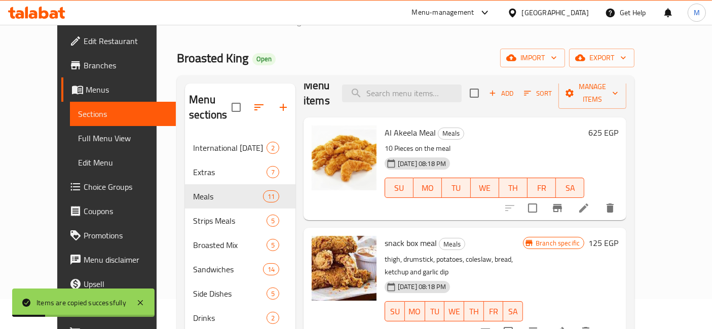
scroll to position [56, 0]
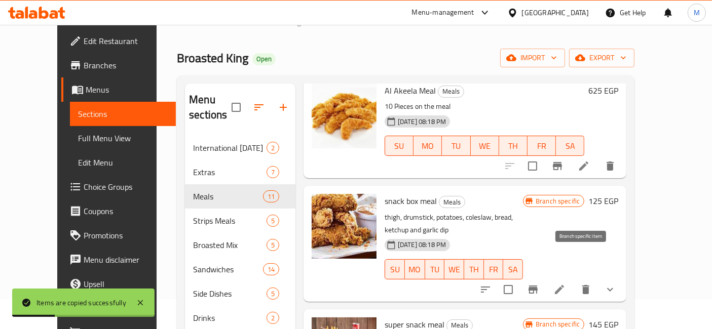
click at [539, 284] on icon "Branch-specific-item" at bounding box center [533, 290] width 12 height 12
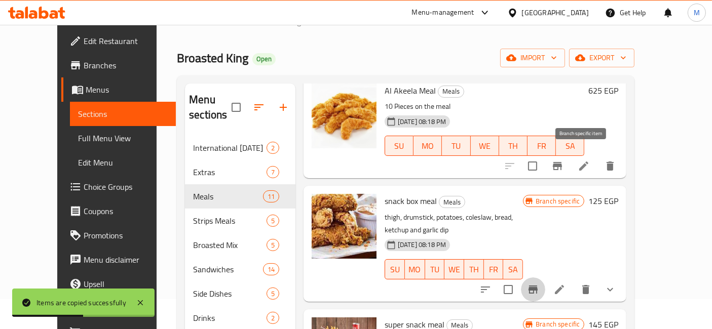
scroll to position [169, 0]
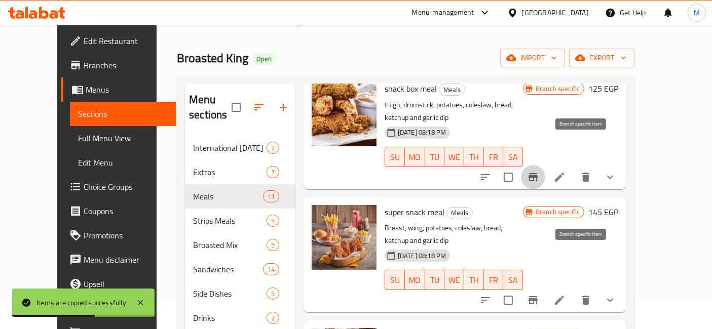
click at [545, 288] on button "Branch-specific-item" at bounding box center [533, 300] width 24 height 24
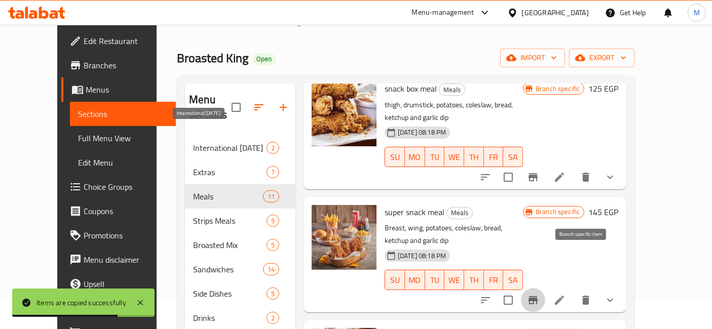
click at [208, 142] on span "International Potato Day" at bounding box center [229, 148] width 73 height 12
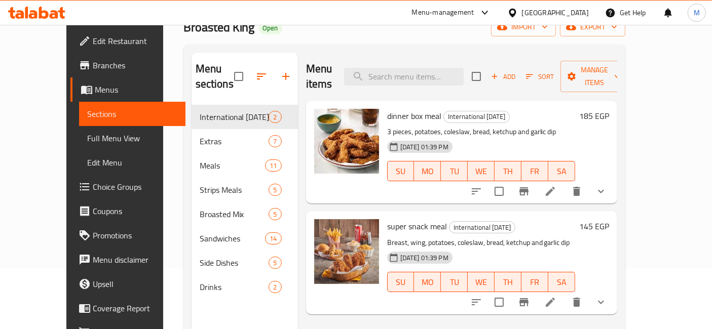
scroll to position [86, 0]
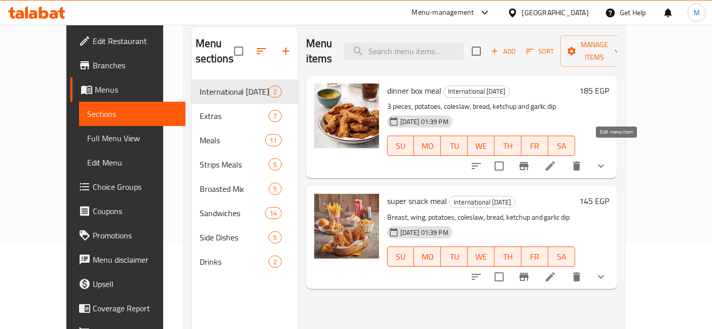
click at [556, 160] on icon at bounding box center [550, 166] width 12 height 12
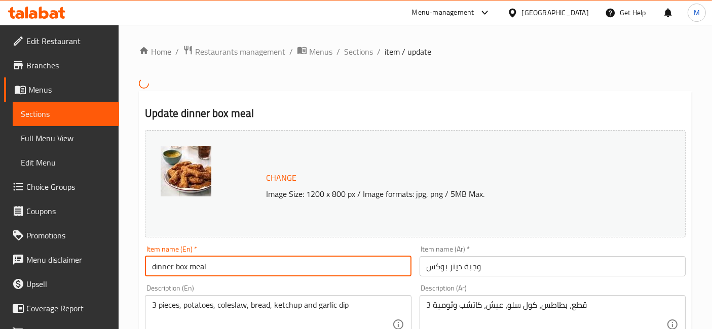
click at [267, 262] on input "dinner box meal" at bounding box center [278, 266] width 266 height 20
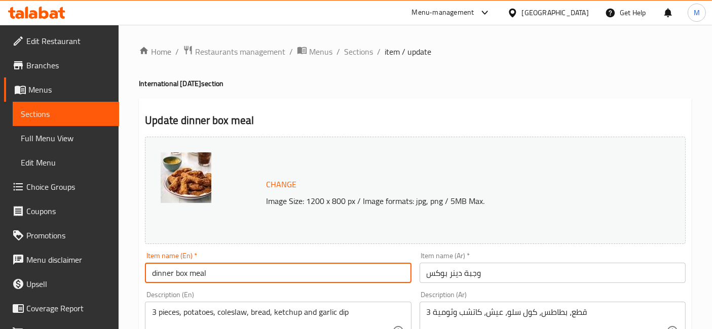
paste input "Comes with A Free Potato"
type input "dinner box meal Comes with A Free Potato"
click at [511, 276] on input "وجبة دينر بوكس" at bounding box center [552, 273] width 266 height 20
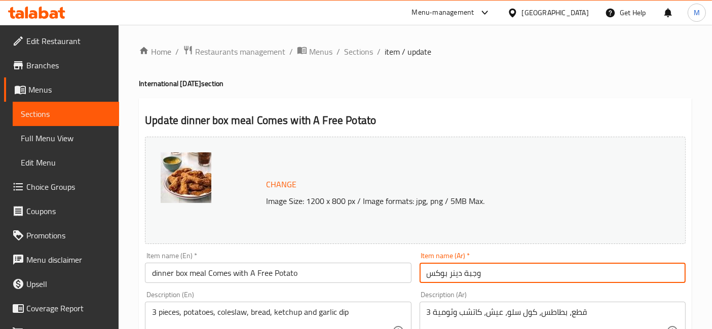
paste input "معه بطاطس مجانية"
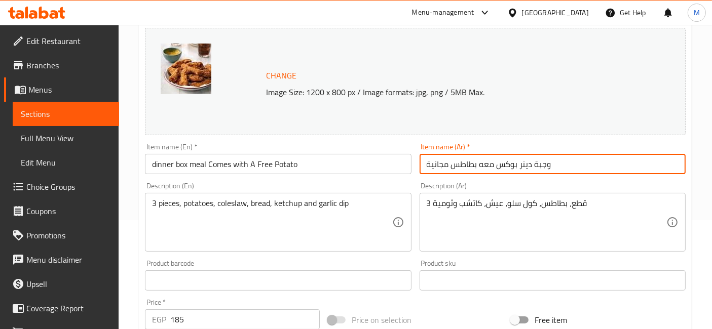
scroll to position [112, 0]
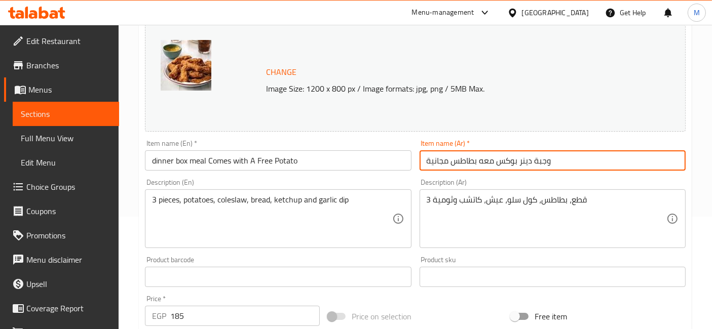
type input "وجبة دينر بوكس معه بطاطس مجانية"
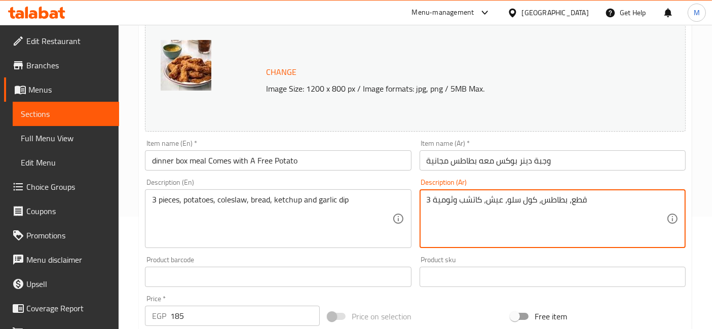
click at [546, 202] on textarea "3 قطع، بطاطس، كول سلو، عيش، كاتشب وثومية" at bounding box center [546, 219] width 240 height 48
click at [538, 203] on textarea "3 قطع، ، كول سلو، عيش، كاتشب وثومية" at bounding box center [546, 219] width 240 height 48
type textarea "3 قطع، كول سلو، عيش، كاتشب وثومية"
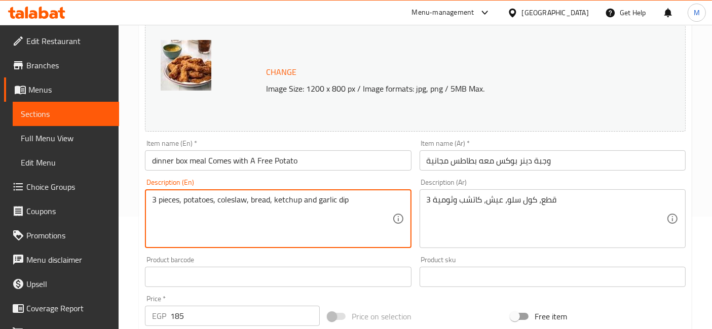
drag, startPoint x: 215, startPoint y: 200, endPoint x: 185, endPoint y: 202, distance: 30.5
type textarea "3 pieces, coleslaw, bread, ketchup and garlic dip"
click at [348, 154] on input "dinner box meal Comes with A Free Potato" at bounding box center [278, 160] width 266 height 20
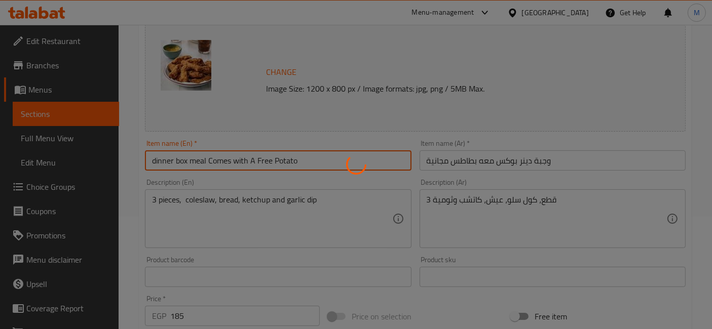
scroll to position [0, 0]
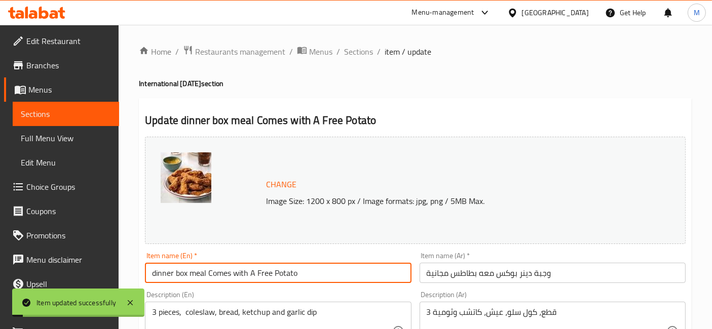
click at [357, 50] on span "Sections" at bounding box center [358, 52] width 29 height 12
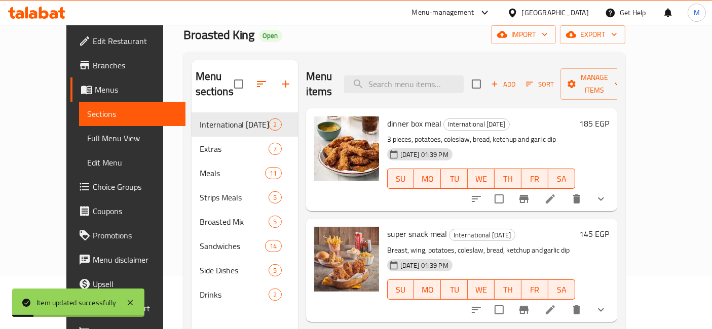
scroll to position [112, 0]
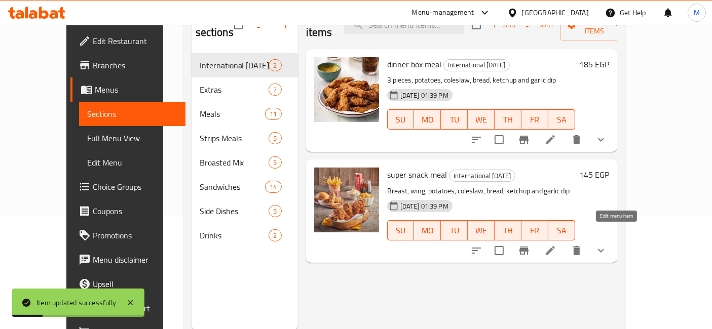
click at [555, 246] on icon at bounding box center [550, 250] width 9 height 9
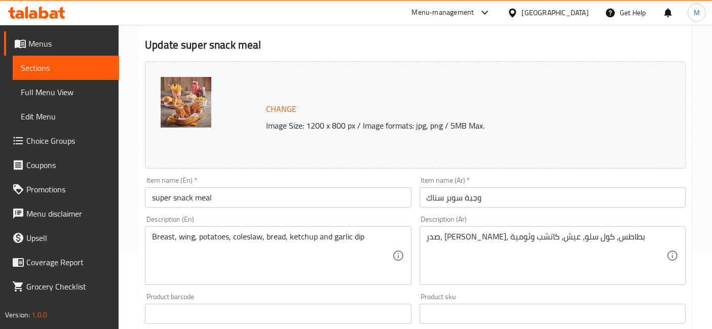
scroll to position [112, 0]
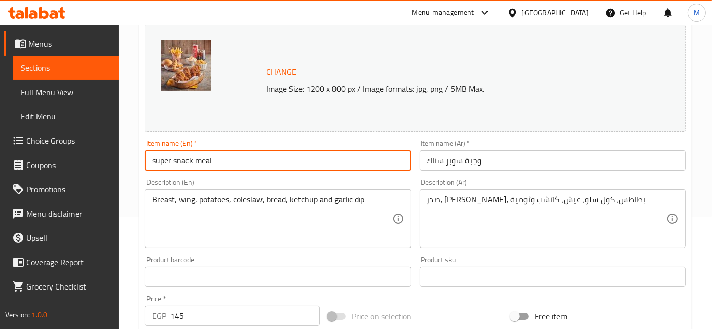
click at [235, 166] on input "super snack meal" at bounding box center [278, 160] width 266 height 20
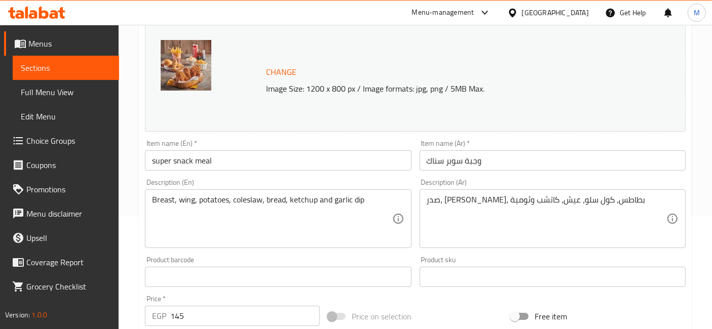
click at [235, 166] on input "super snack meal" at bounding box center [278, 160] width 266 height 20
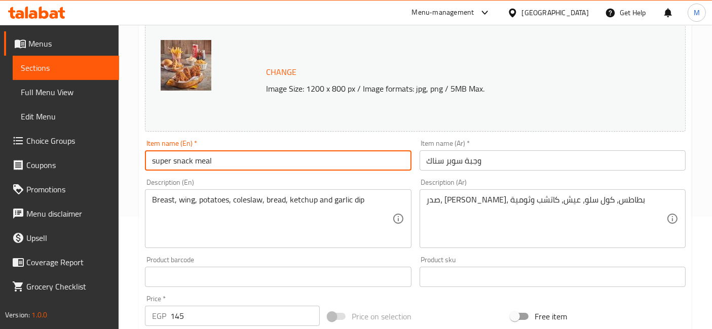
paste input "Comes with A Free Potato"
type input "super snack meal Comes with A Free Potato"
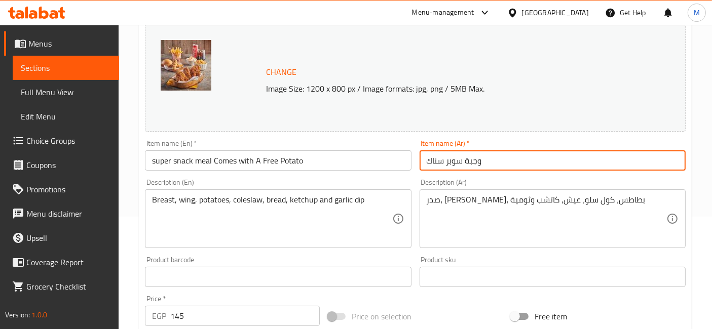
click at [529, 157] on input "وجبة سوبر سناك" at bounding box center [552, 160] width 266 height 20
paste input "معه بطاطس مجانية"
type input "وجبة سوبر سناك معه بطاطس مجانية"
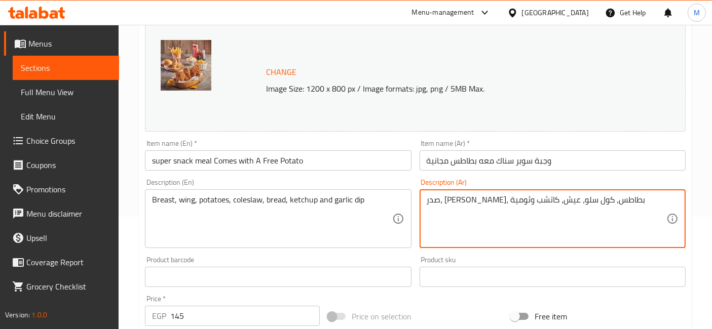
click at [545, 200] on textarea "صدر، جناح، بطاطس، كول سلو، عيش، كاتشب وثومية" at bounding box center [546, 219] width 240 height 48
type textarea "صدر، جناح، ، كول سلو، عيش، كاتشب وثومية"
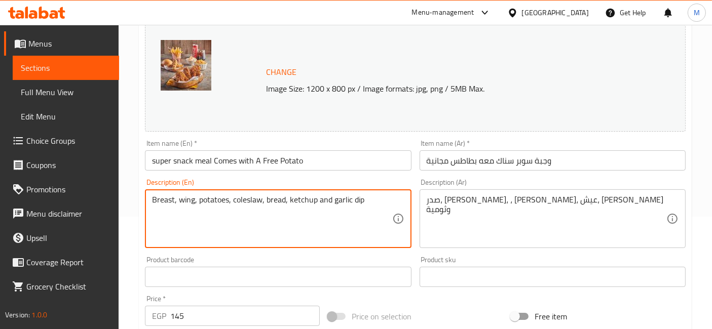
click at [215, 197] on textarea "Breast, wing, potatoes, coleslaw, bread, ketchup and garlic dip" at bounding box center [272, 219] width 240 height 48
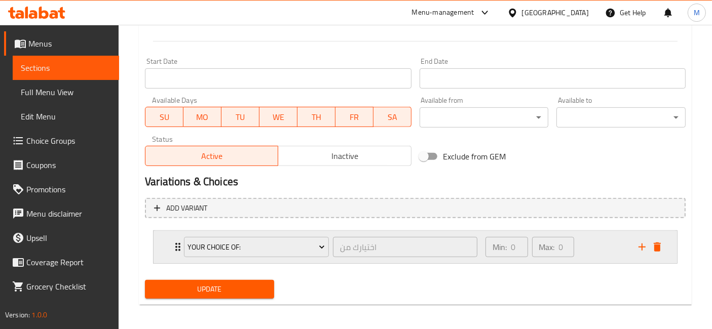
scroll to position [416, 0]
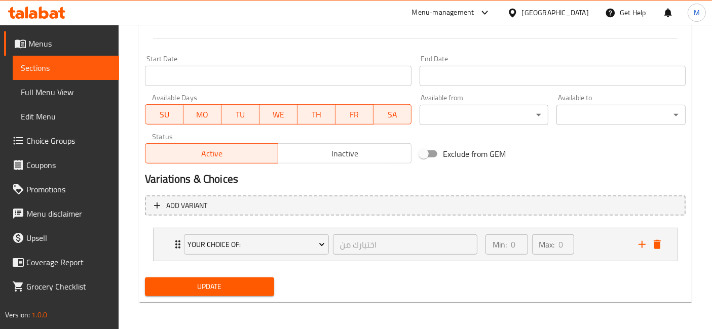
type textarea "Breast, wing, , coleslaw, bread, ketchup and garlic dip"
click at [387, 118] on span "SA" at bounding box center [392, 114] width 30 height 15
click at [344, 118] on span "FR" at bounding box center [354, 114] width 30 height 15
click at [318, 119] on span "TH" at bounding box center [316, 114] width 30 height 15
click at [285, 118] on span "WE" at bounding box center [278, 114] width 30 height 15
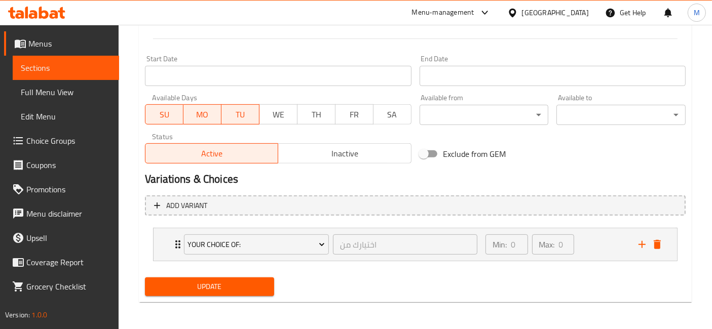
click at [167, 116] on span "SU" at bounding box center [164, 114] width 30 height 15
click at [196, 112] on span "MO" at bounding box center [202, 114] width 30 height 15
click at [234, 281] on span "Update" at bounding box center [209, 287] width 113 height 13
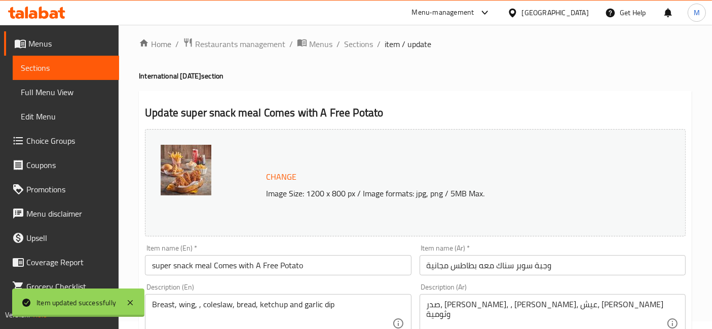
scroll to position [0, 0]
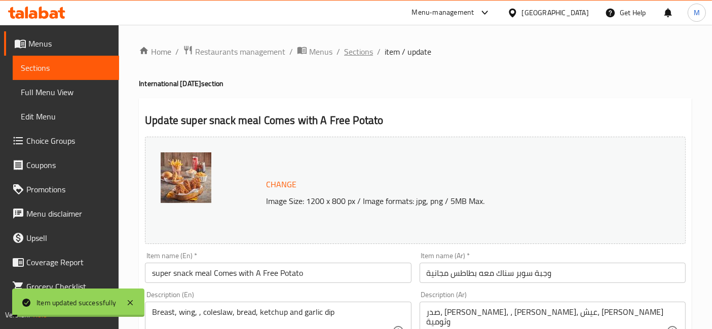
click at [359, 51] on span "Sections" at bounding box center [358, 52] width 29 height 12
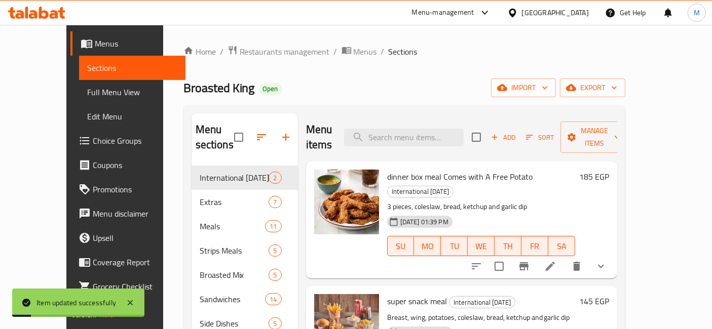
click at [556, 260] on icon at bounding box center [550, 266] width 12 height 12
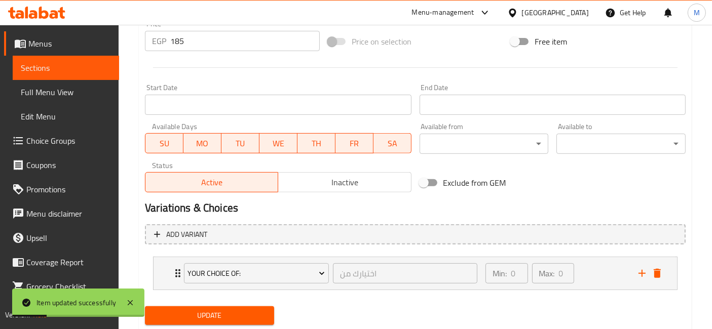
scroll to position [416, 0]
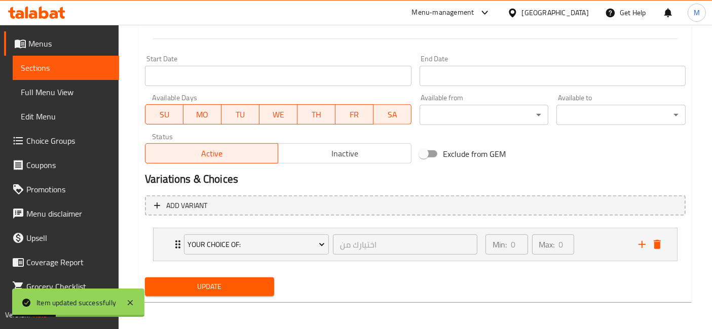
click at [388, 107] on span "SA" at bounding box center [392, 114] width 30 height 15
click at [368, 116] on span "FR" at bounding box center [354, 114] width 30 height 15
click at [307, 113] on span "TH" at bounding box center [316, 114] width 30 height 15
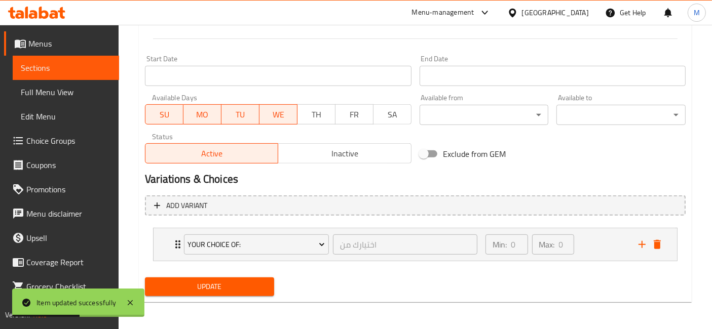
click at [272, 115] on span "WE" at bounding box center [278, 114] width 30 height 15
click at [205, 116] on span "MO" at bounding box center [202, 114] width 30 height 15
click at [183, 113] on button "MO" at bounding box center [202, 114] width 38 height 20
click at [176, 114] on span "SU" at bounding box center [164, 114] width 30 height 15
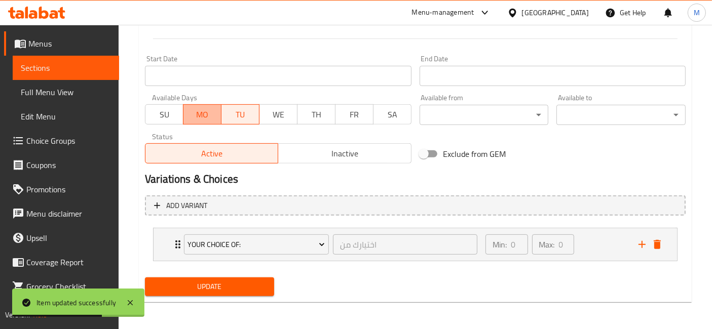
click at [203, 114] on span "MO" at bounding box center [202, 114] width 30 height 15
drag, startPoint x: 242, startPoint y: 297, endPoint x: 255, endPoint y: 284, distance: 18.6
click at [242, 296] on div "Update" at bounding box center [209, 287] width 137 height 27
click at [257, 284] on span "Update" at bounding box center [209, 287] width 113 height 13
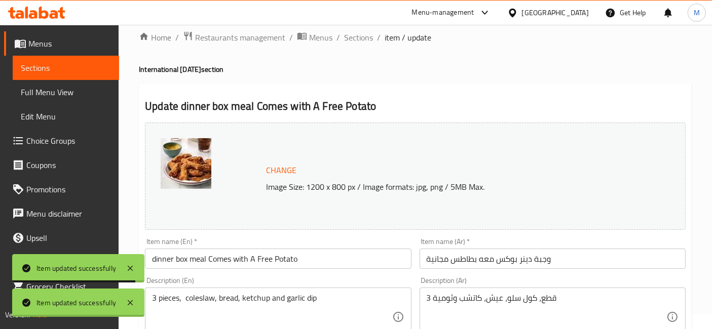
scroll to position [0, 0]
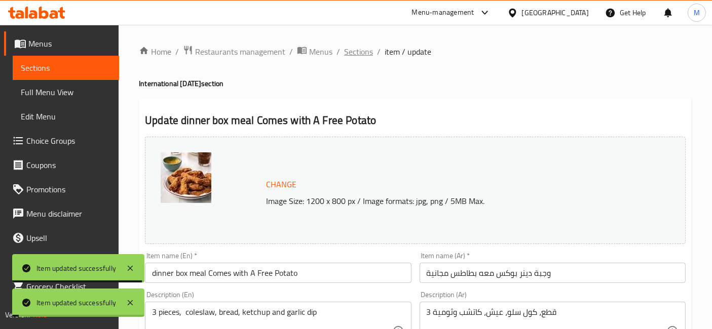
click at [354, 47] on span "Sections" at bounding box center [358, 52] width 29 height 12
